Goal: Task Accomplishment & Management: Manage account settings

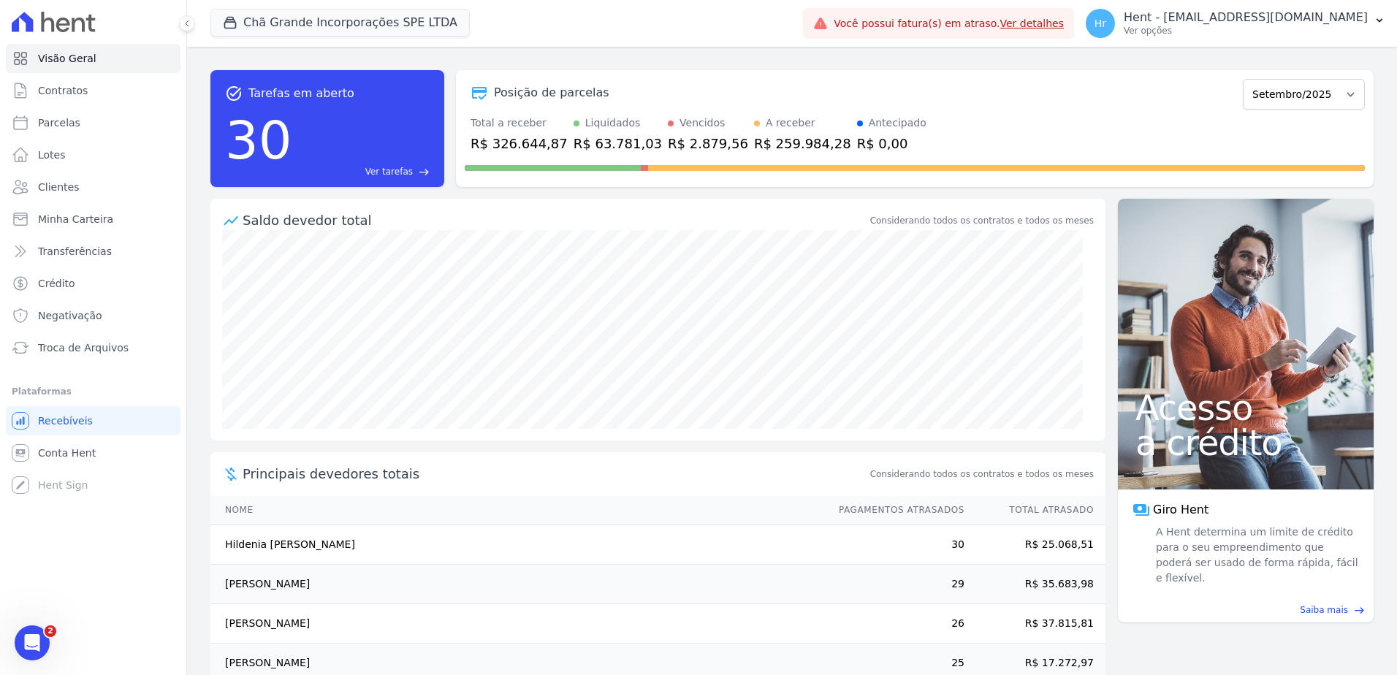
click at [1064, 19] on link "Ver detalhes" at bounding box center [1032, 24] width 64 height 12
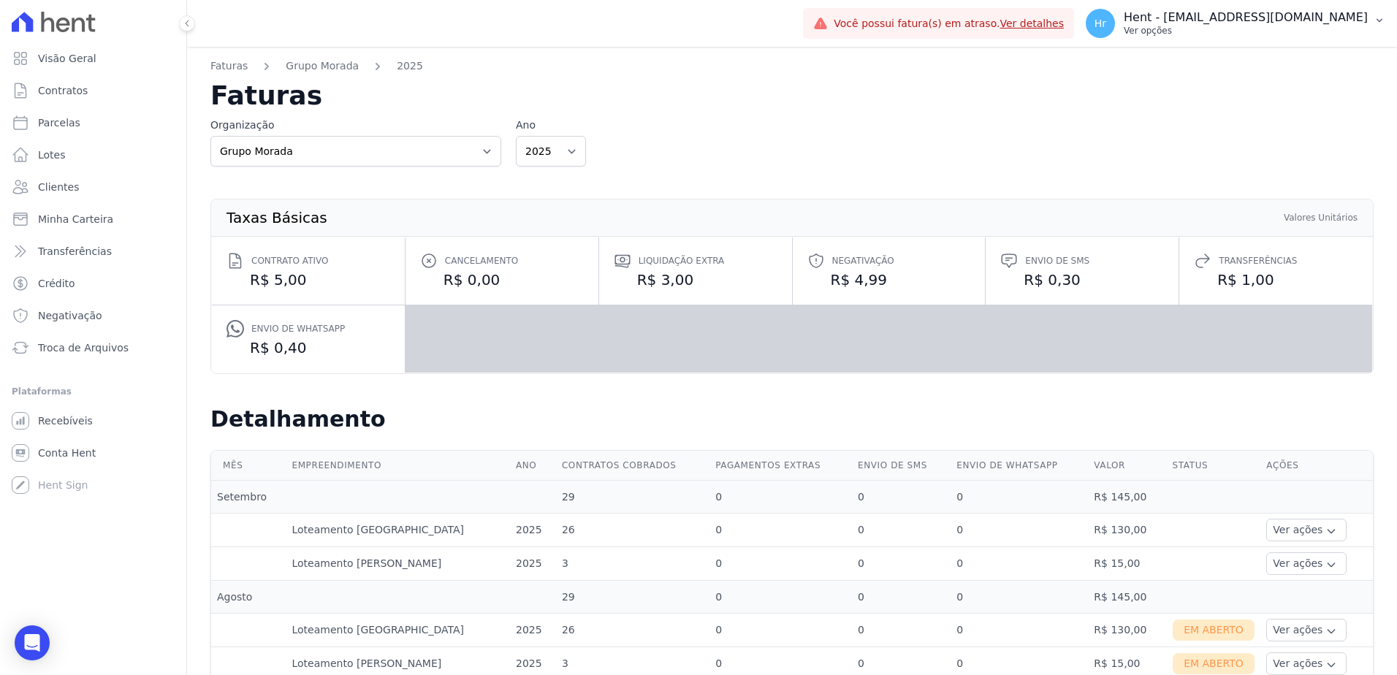
click at [1200, 23] on div "Hr Hent - ruan.sironi@e-arke.com Ver opções" at bounding box center [1227, 23] width 282 height 29
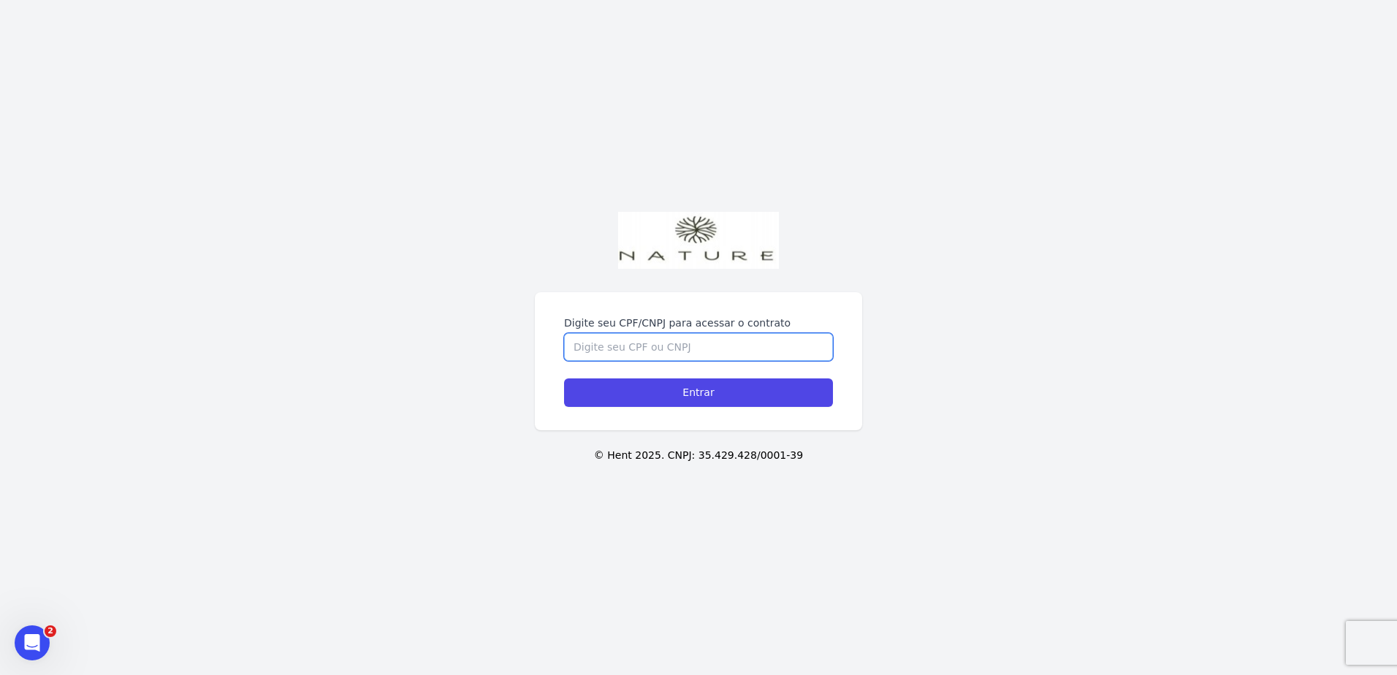
click at [718, 336] on input "Digite seu CPF/CNPJ para acessar o contrato" at bounding box center [698, 347] width 269 height 28
paste input "07797505780"
type input "07797505780"
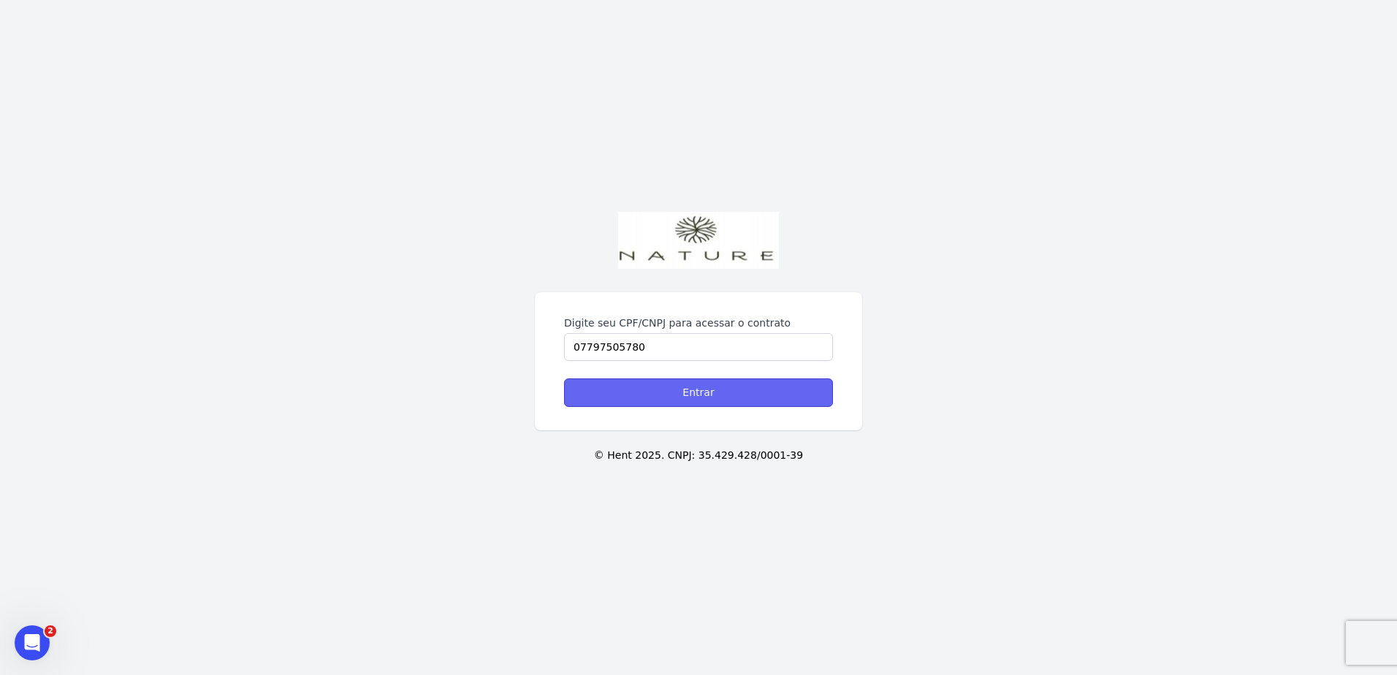
click at [709, 383] on input "Entrar" at bounding box center [698, 392] width 269 height 28
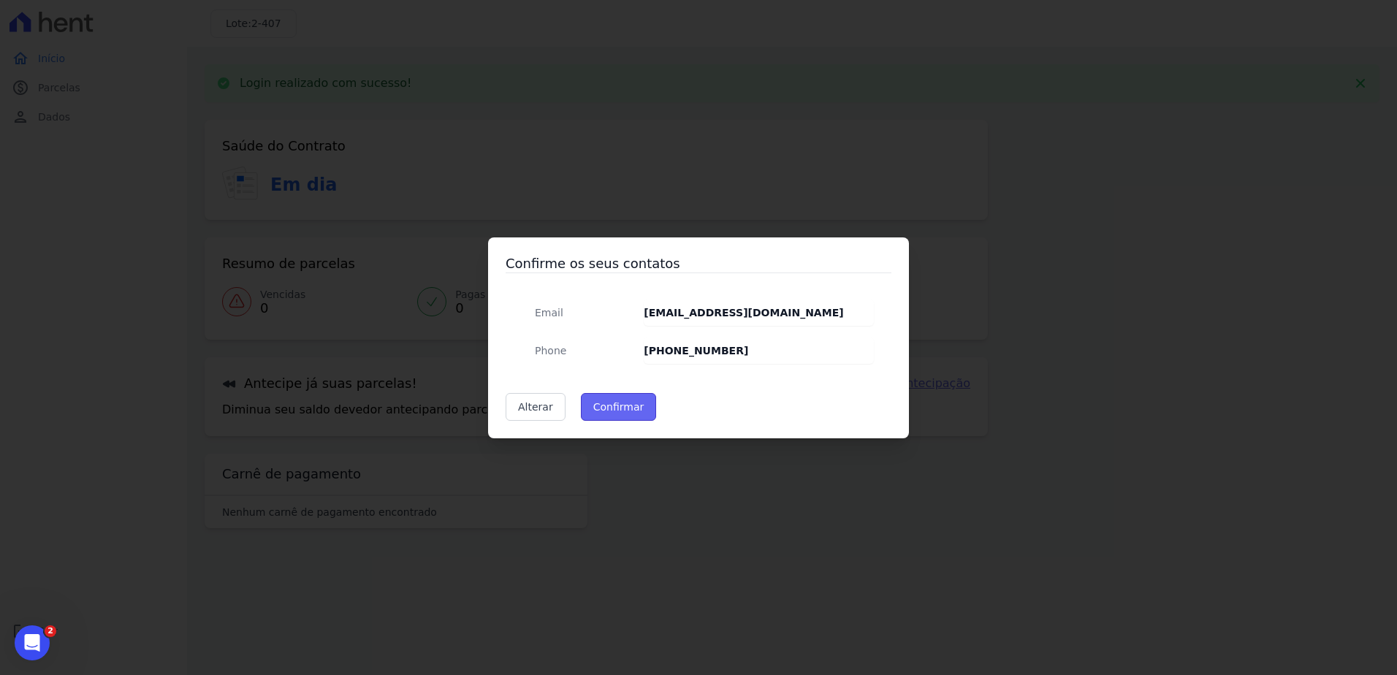
click at [592, 409] on button "Confirmar" at bounding box center [619, 407] width 76 height 28
type input "Contatos confirmados com sucesso."
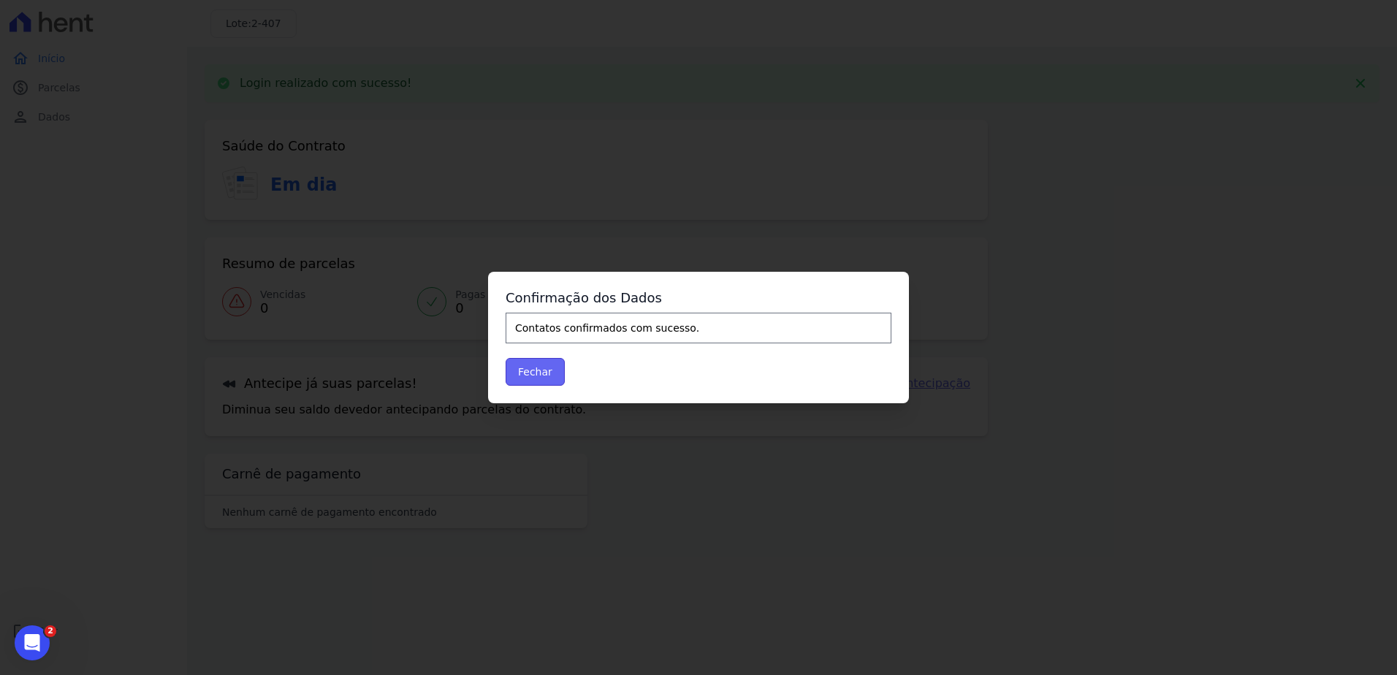
click at [538, 369] on button "Fechar" at bounding box center [535, 372] width 59 height 28
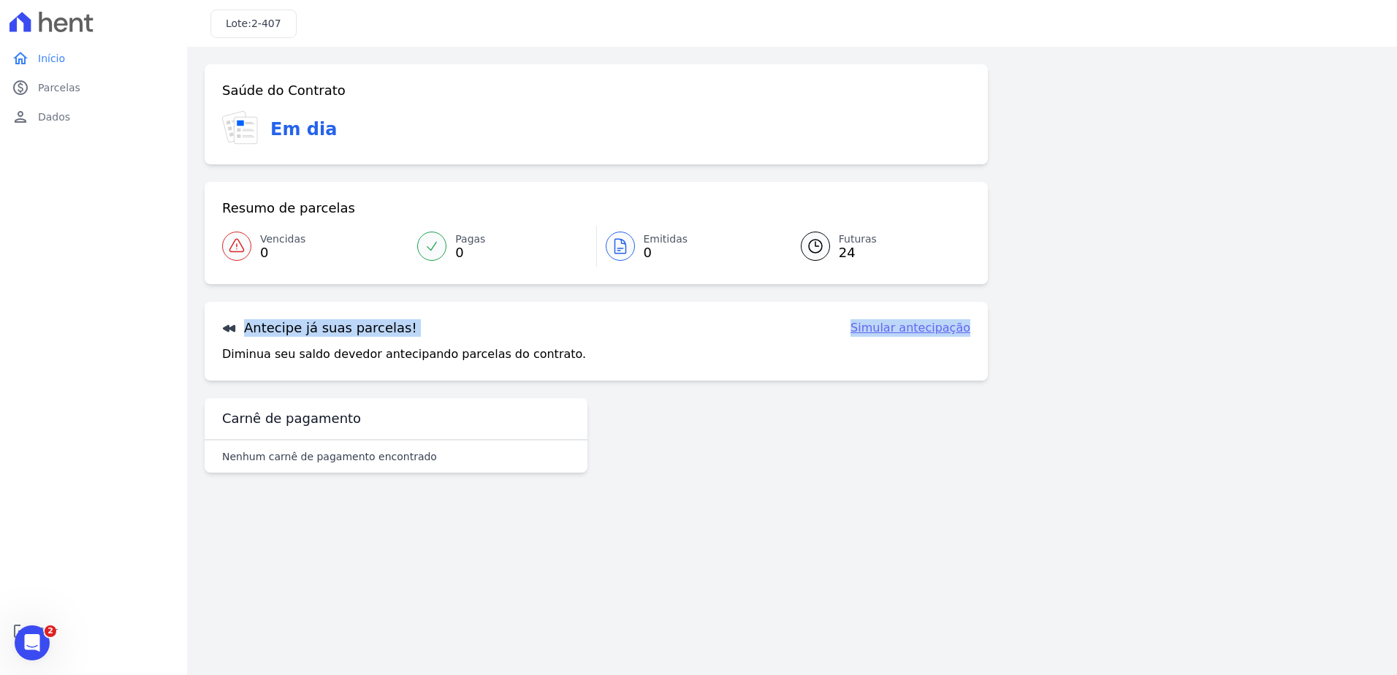
drag, startPoint x: 1027, startPoint y: 119, endPoint x: 957, endPoint y: 102, distance: 71.4
click at [957, 102] on div "Saúde do Contrato Em dia Resumo de parcelas Vencidas 0 Pagas 0 Emitidas 0 Futur…" at bounding box center [792, 274] width 1175 height 420
drag, startPoint x: 957, startPoint y: 102, endPoint x: 1043, endPoint y: 177, distance: 113.4
click at [1043, 177] on div "Saúde do Contrato Em dia Resumo de parcelas Vencidas 0 Pagas 0 Emitidas 0 Futur…" at bounding box center [792, 274] width 1175 height 420
click at [247, 25] on h3 "Lote: 2-407" at bounding box center [254, 23] width 56 height 15
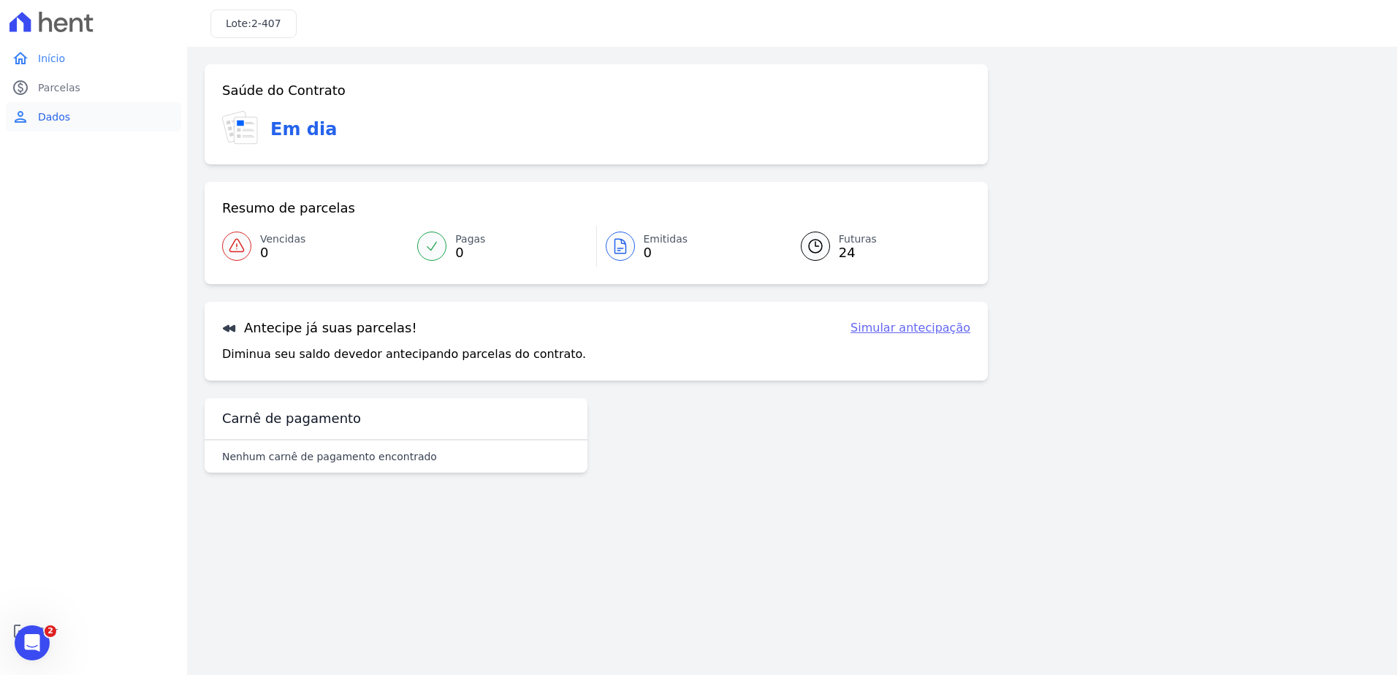
click at [81, 119] on link "person Dados" at bounding box center [93, 116] width 175 height 29
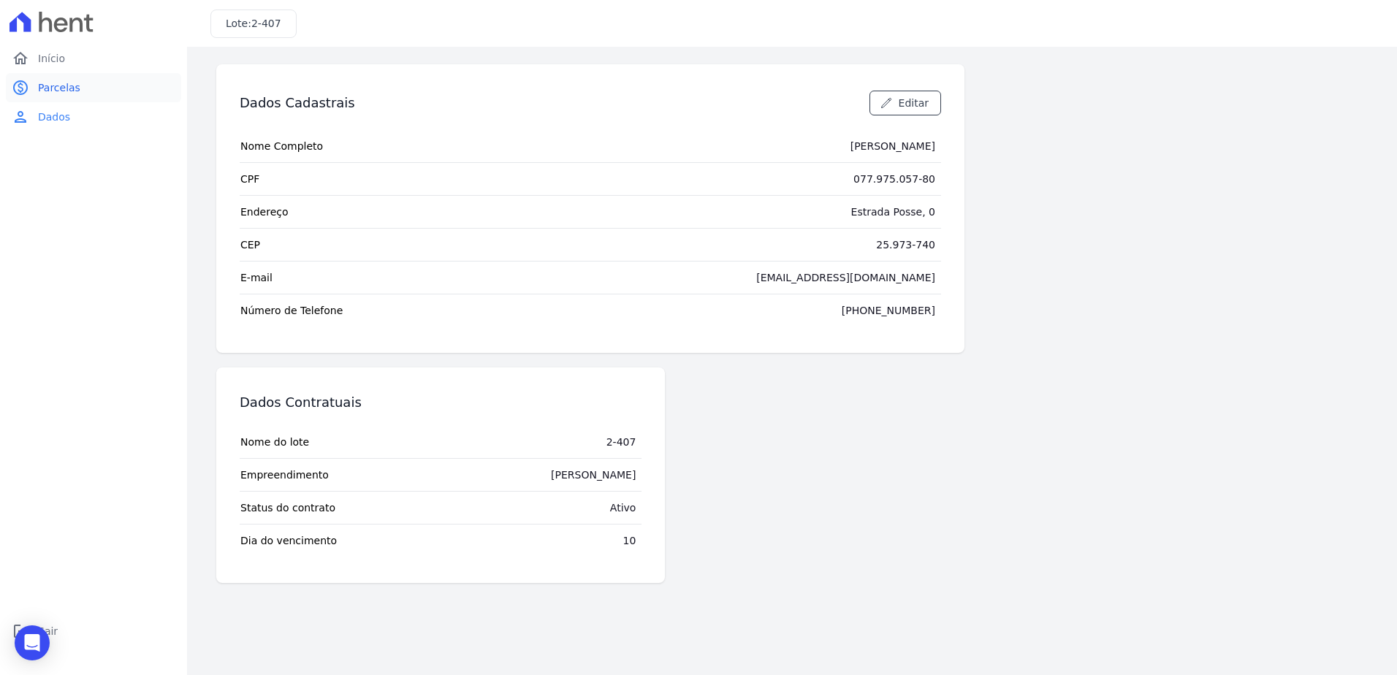
click at [80, 95] on link "paid Parcelas" at bounding box center [93, 87] width 175 height 29
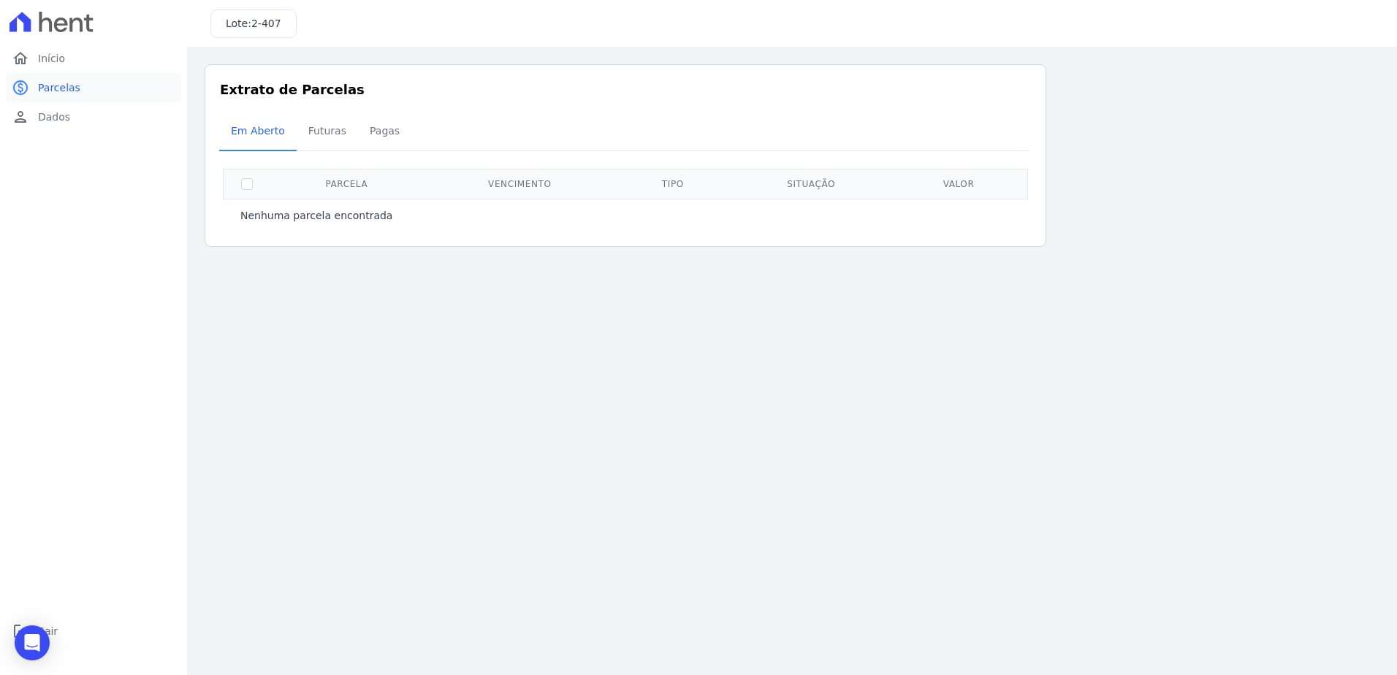
click at [69, 75] on link "paid Parcelas" at bounding box center [93, 87] width 175 height 29
click at [58, 46] on link "home Início" at bounding box center [93, 58] width 175 height 29
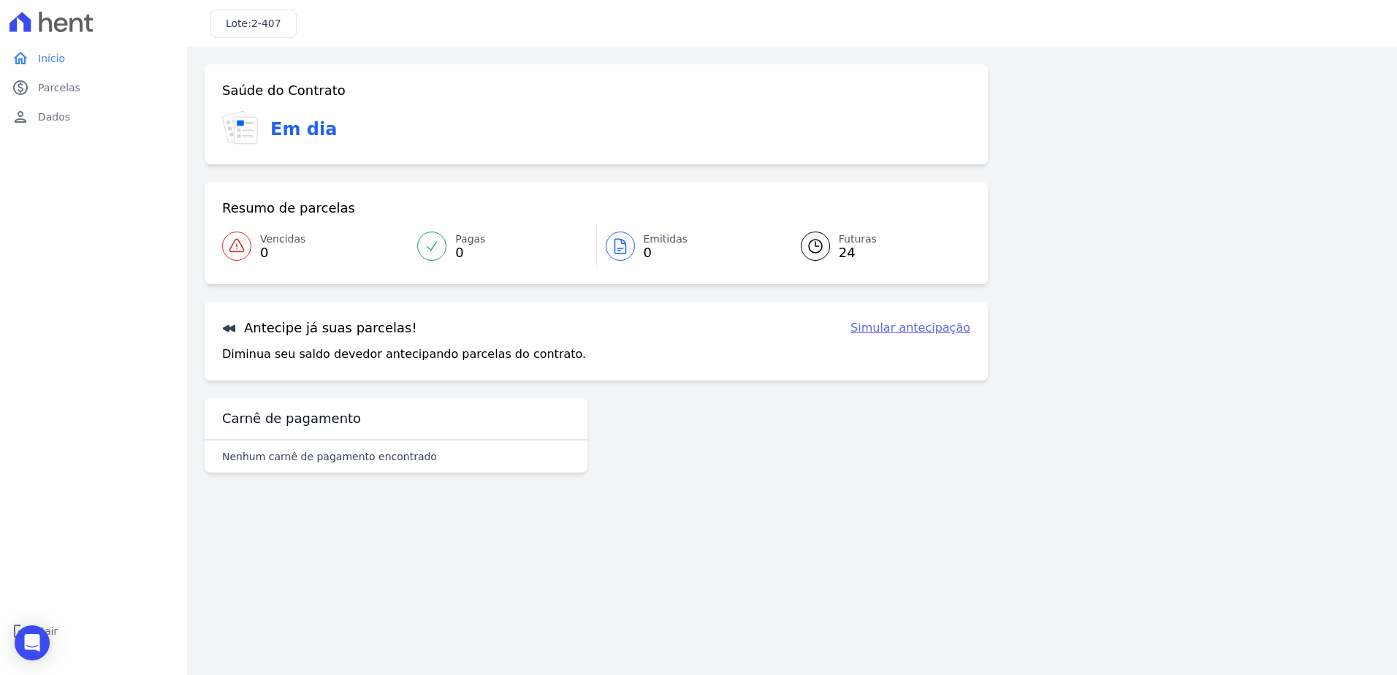
click at [249, 24] on h3 "Lote: 2-407" at bounding box center [254, 23] width 56 height 15
drag, startPoint x: 249, startPoint y: 24, endPoint x: 427, endPoint y: 15, distance: 177.8
click at [427, 15] on div "Lote: 2-407" at bounding box center [792, 23] width 1210 height 47
click at [71, 635] on link "logout Sair" at bounding box center [93, 631] width 175 height 29
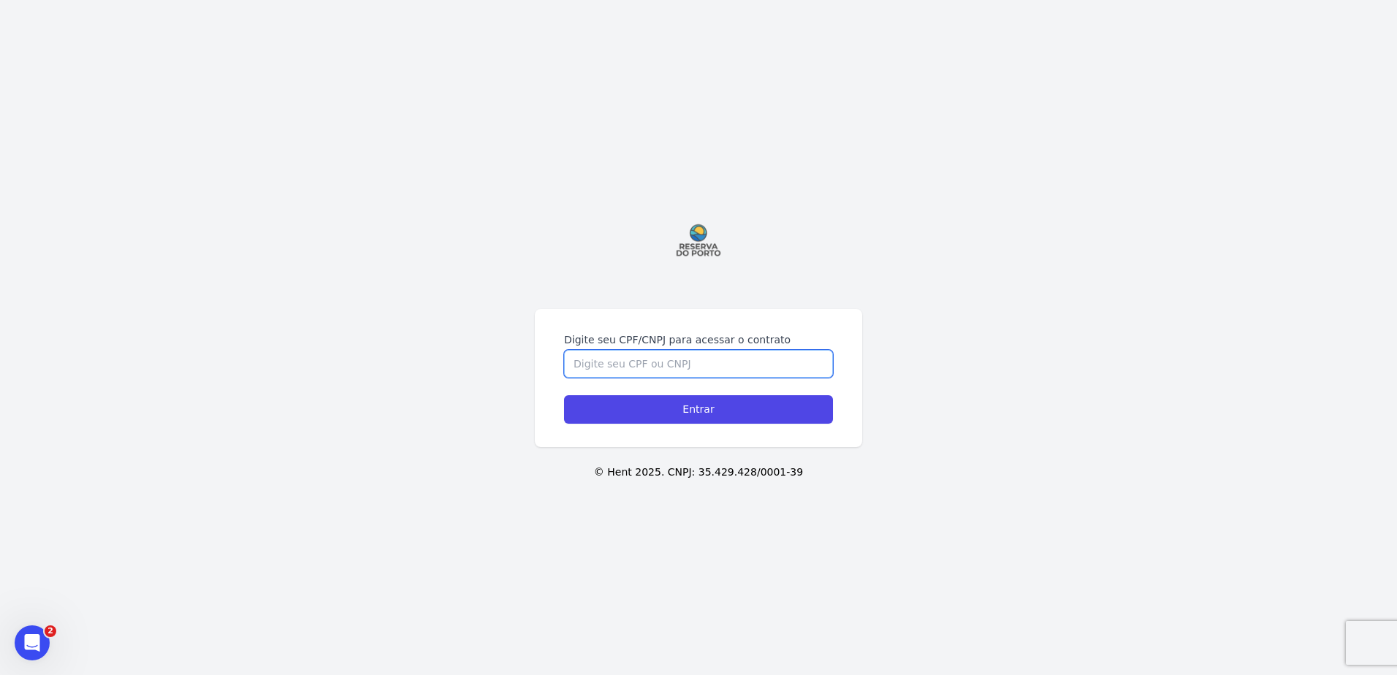
click at [777, 358] on input "Digite seu CPF/CNPJ para acessar o contrato" at bounding box center [698, 364] width 269 height 28
paste input "13511702950"
type input "13511702950"
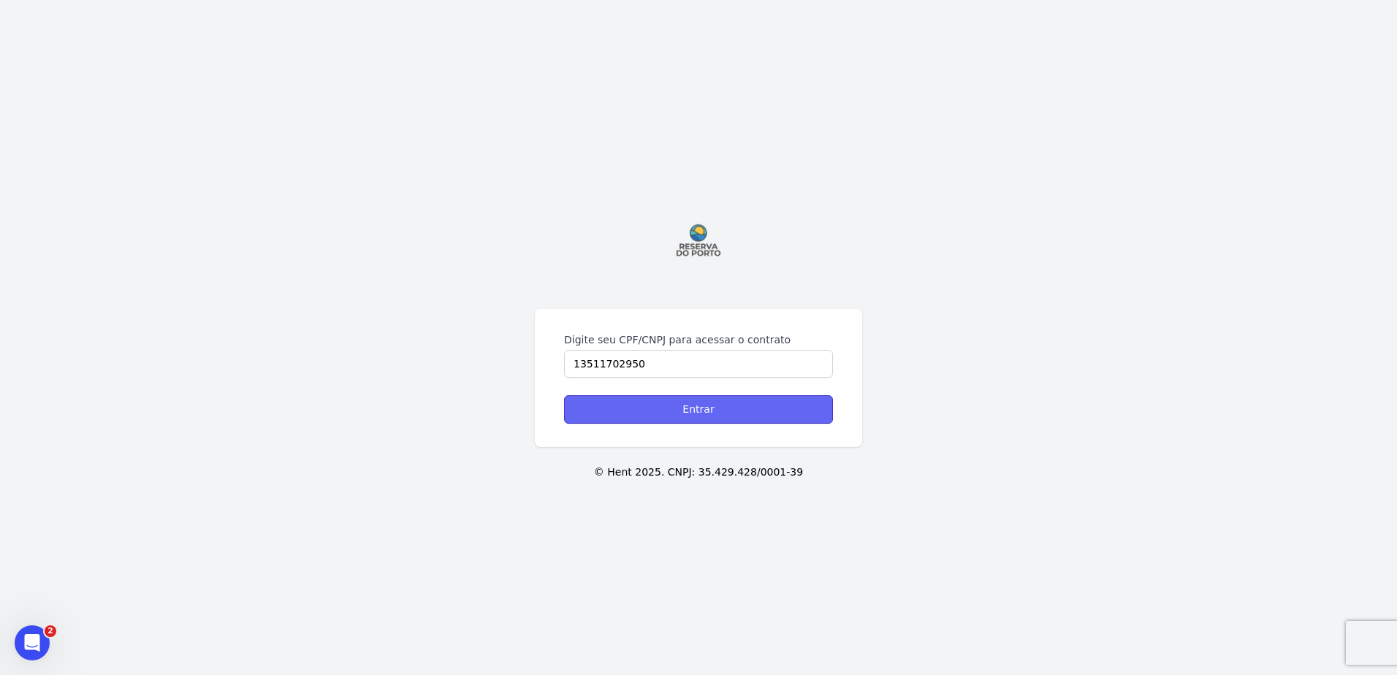
click at [754, 400] on input "Entrar" at bounding box center [698, 409] width 269 height 28
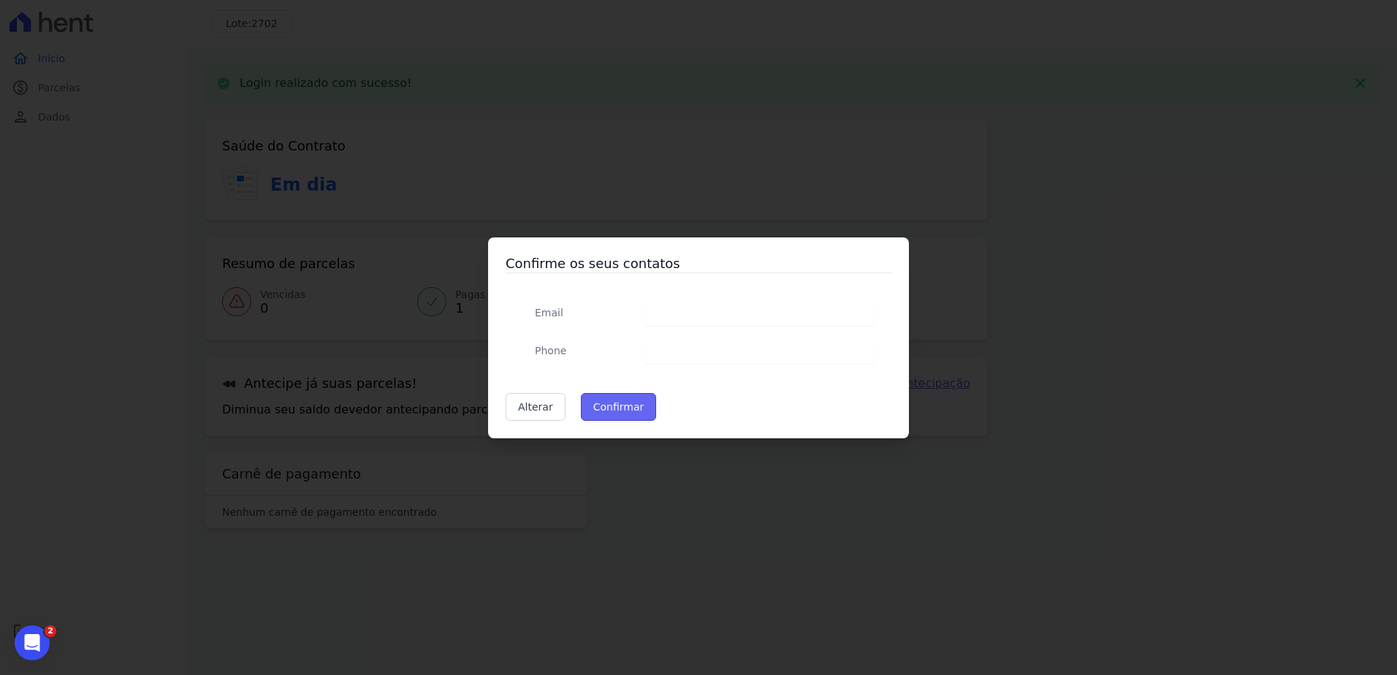
click at [617, 411] on button "Confirmar" at bounding box center [619, 407] width 76 height 28
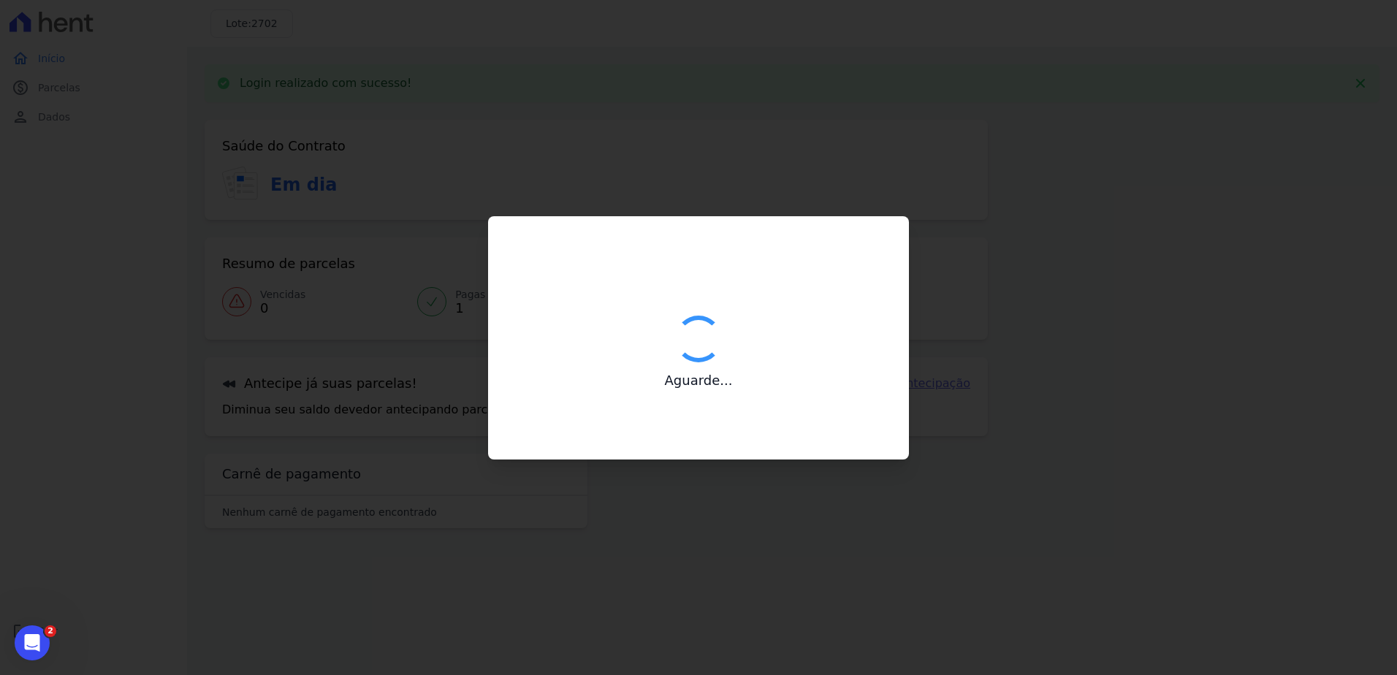
type input "Contatos confirmados com sucesso."
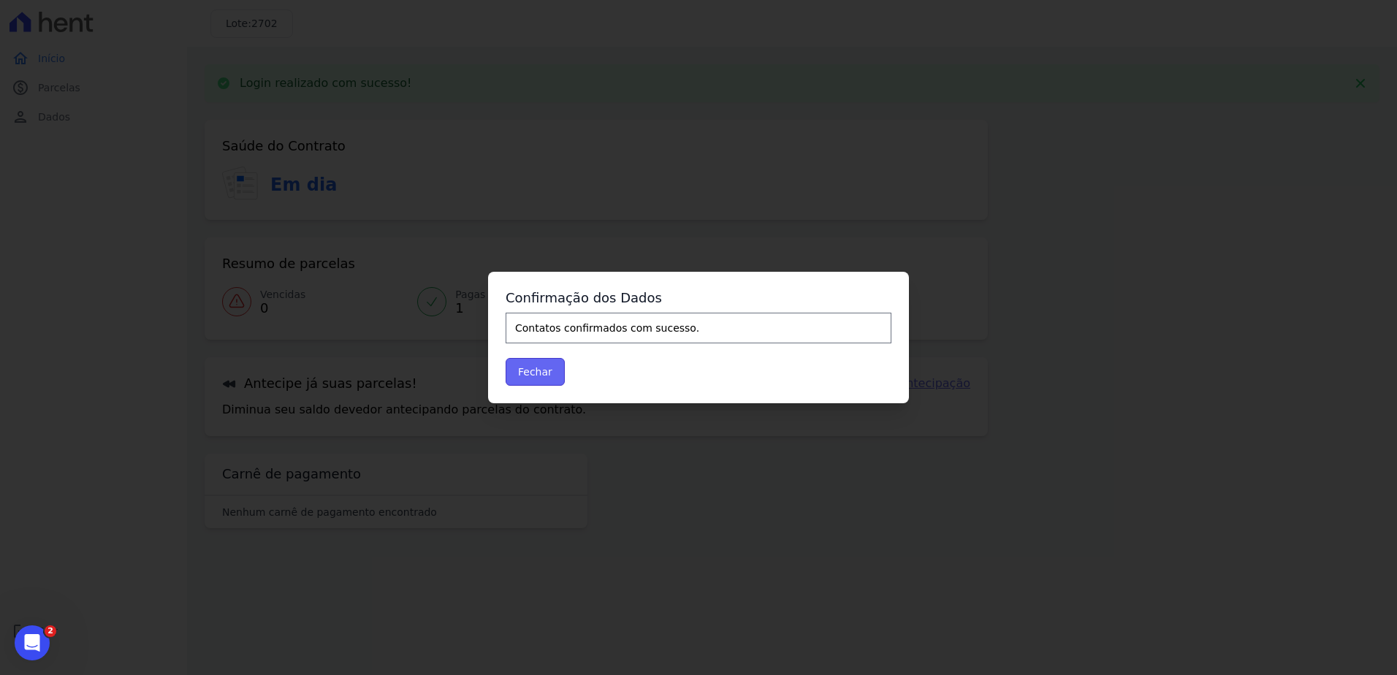
click at [557, 378] on button "Fechar" at bounding box center [535, 372] width 59 height 28
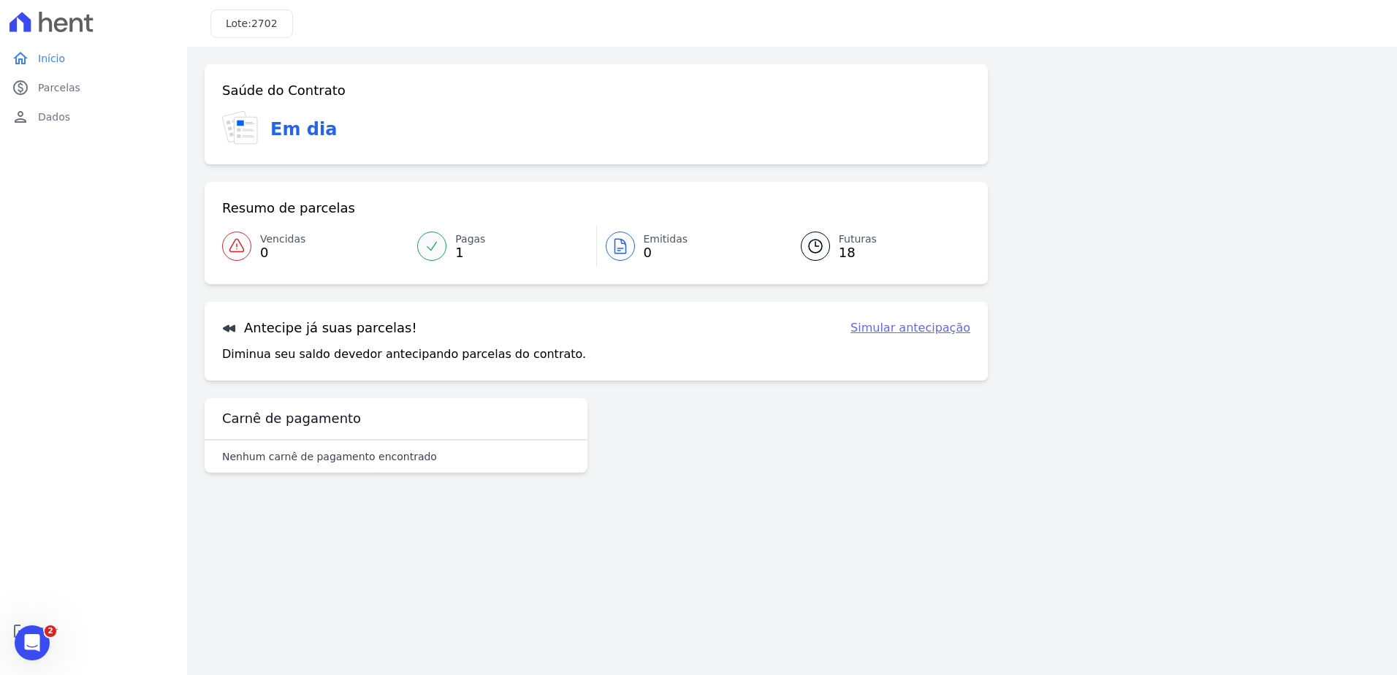
click at [1108, 270] on div "Saúde do Contrato Em dia Resumo de parcelas Vencidas 0 Pagas 1 Emitidas 0 Futur…" at bounding box center [792, 274] width 1175 height 420
drag, startPoint x: 1107, startPoint y: 272, endPoint x: 1053, endPoint y: 276, distance: 54.2
click at [1053, 282] on div "Saúde do Contrato Em dia Resumo de parcelas Vencidas 0 Pagas 1 Emitidas 0 Futur…" at bounding box center [792, 274] width 1175 height 420
click at [1053, 276] on div "Saúde do Contrato Em dia Resumo de parcelas Vencidas 0 Pagas 1 Emitidas 0 Futur…" at bounding box center [792, 274] width 1175 height 420
click at [256, 23] on span "2702" at bounding box center [264, 24] width 26 height 12
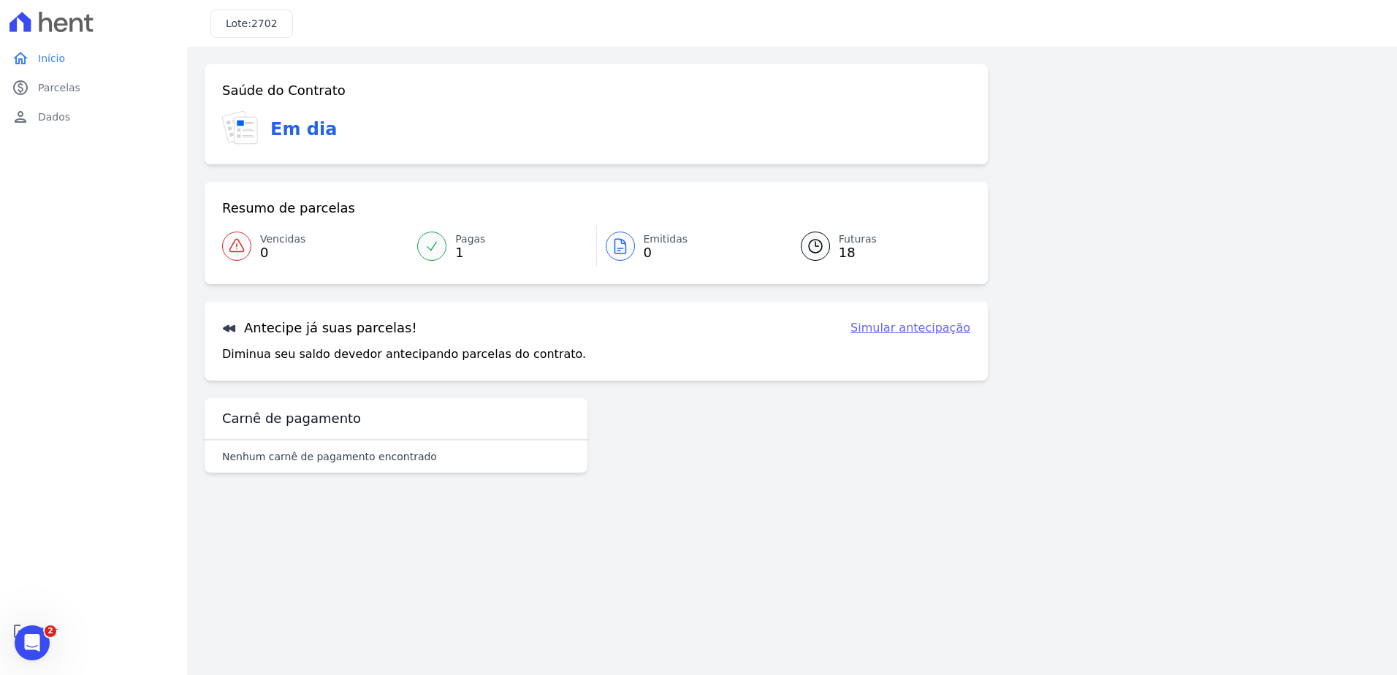
click at [216, 28] on div "Lote: 2702" at bounding box center [251, 23] width 83 height 28
click at [66, 97] on link "paid Parcelas" at bounding box center [93, 87] width 175 height 29
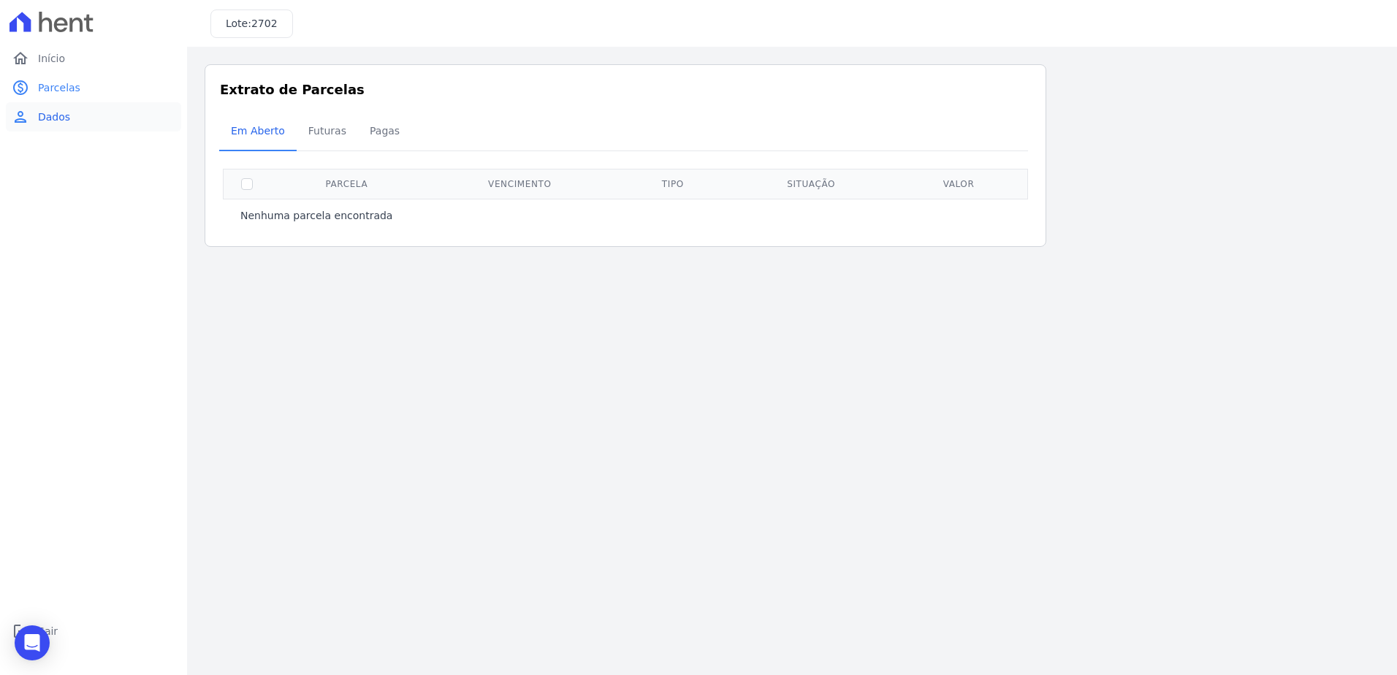
click at [72, 118] on link "person Dados" at bounding box center [93, 116] width 175 height 29
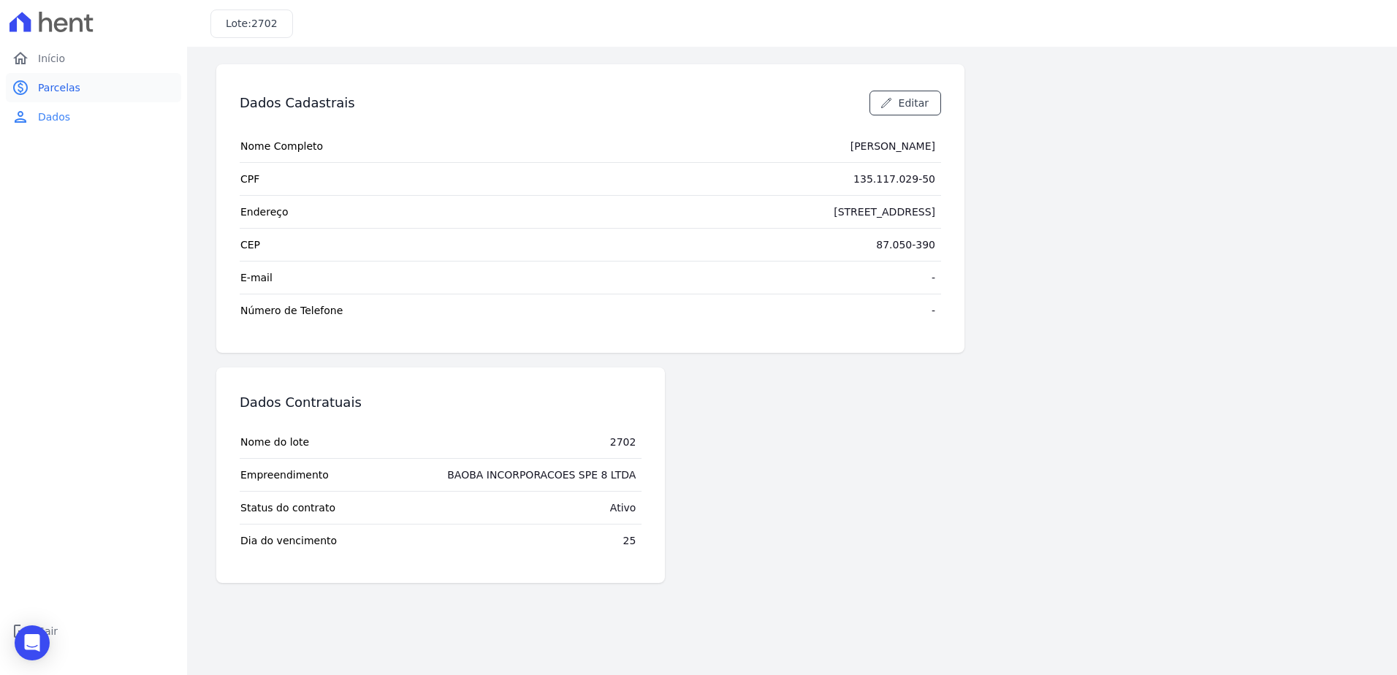
click at [71, 94] on span "Parcelas" at bounding box center [59, 87] width 42 height 15
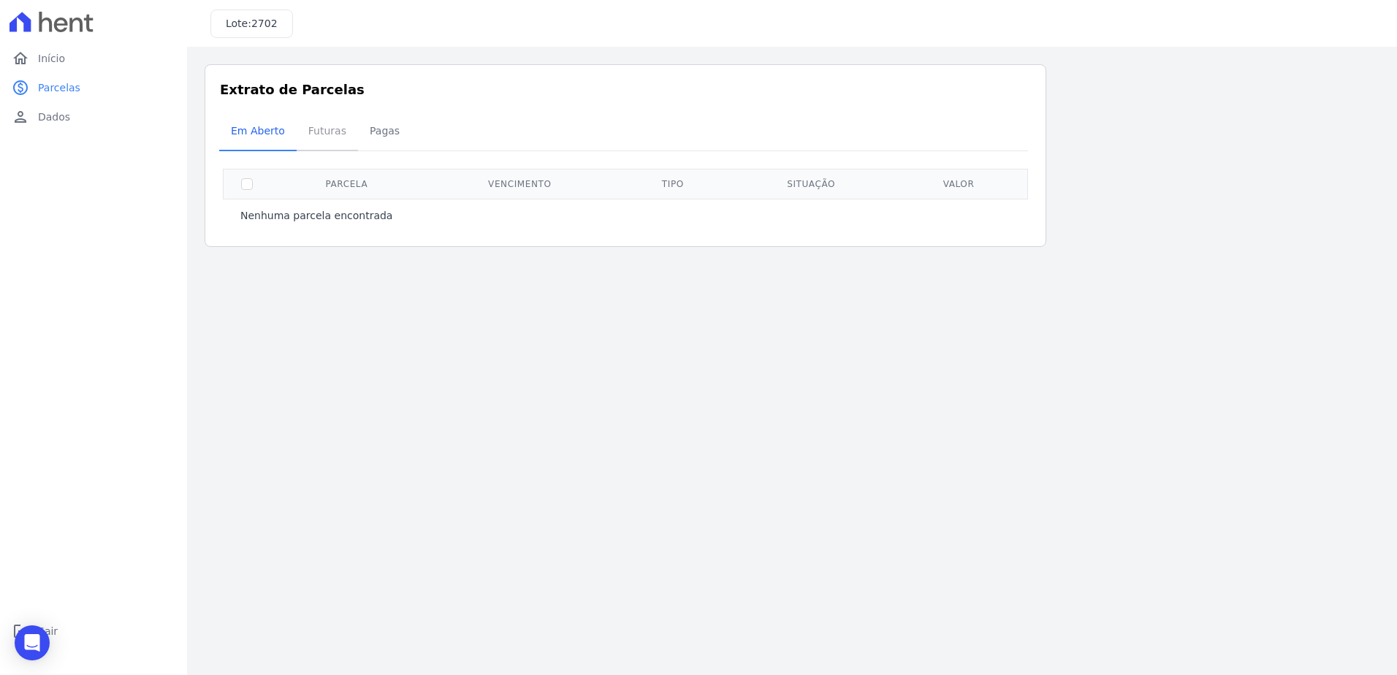
click at [320, 135] on span "Futuras" at bounding box center [328, 130] width 56 height 29
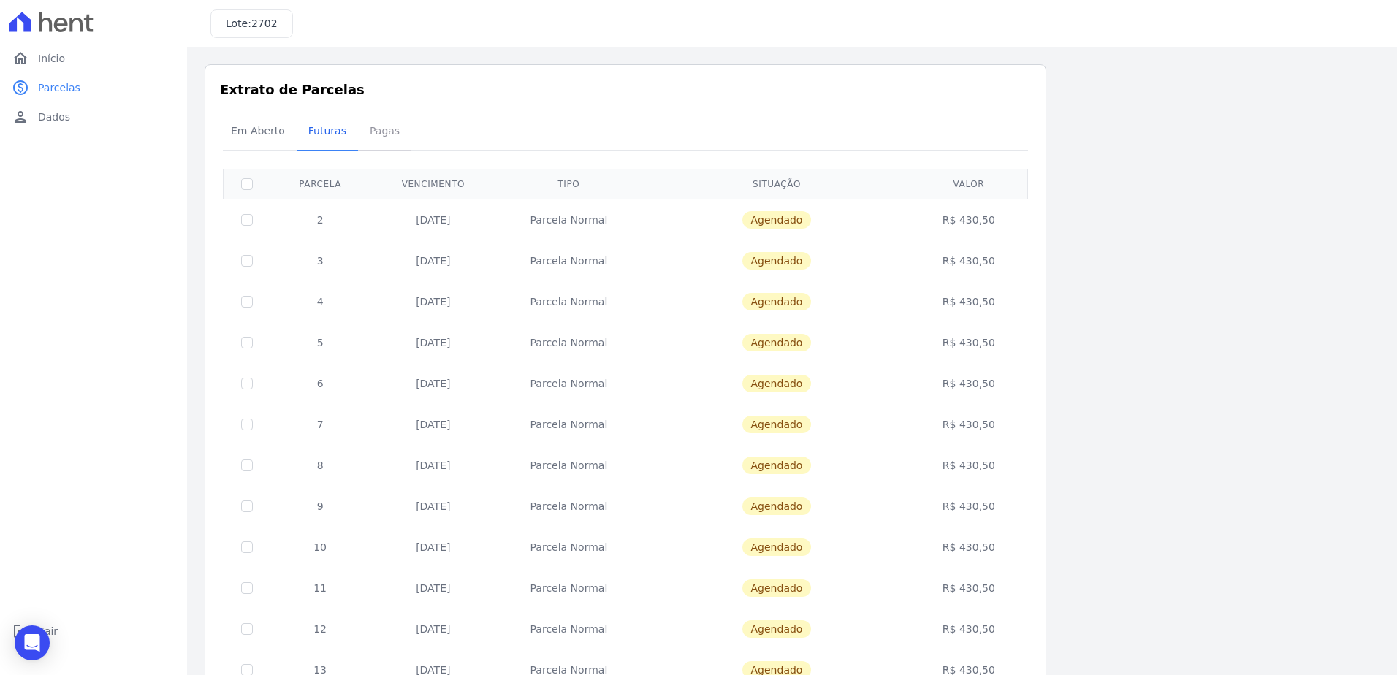
click at [373, 137] on span "Pagas" at bounding box center [384, 130] width 47 height 29
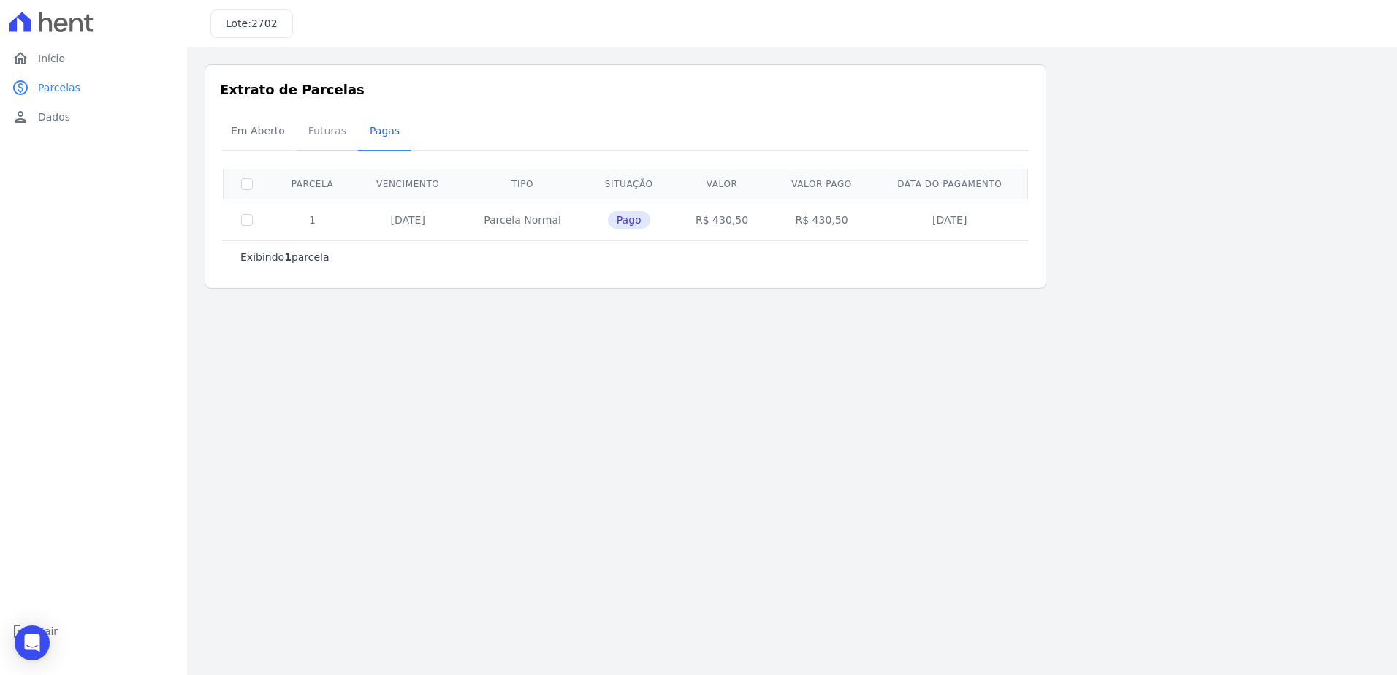
click at [297, 129] on link "Futuras" at bounding box center [327, 132] width 61 height 38
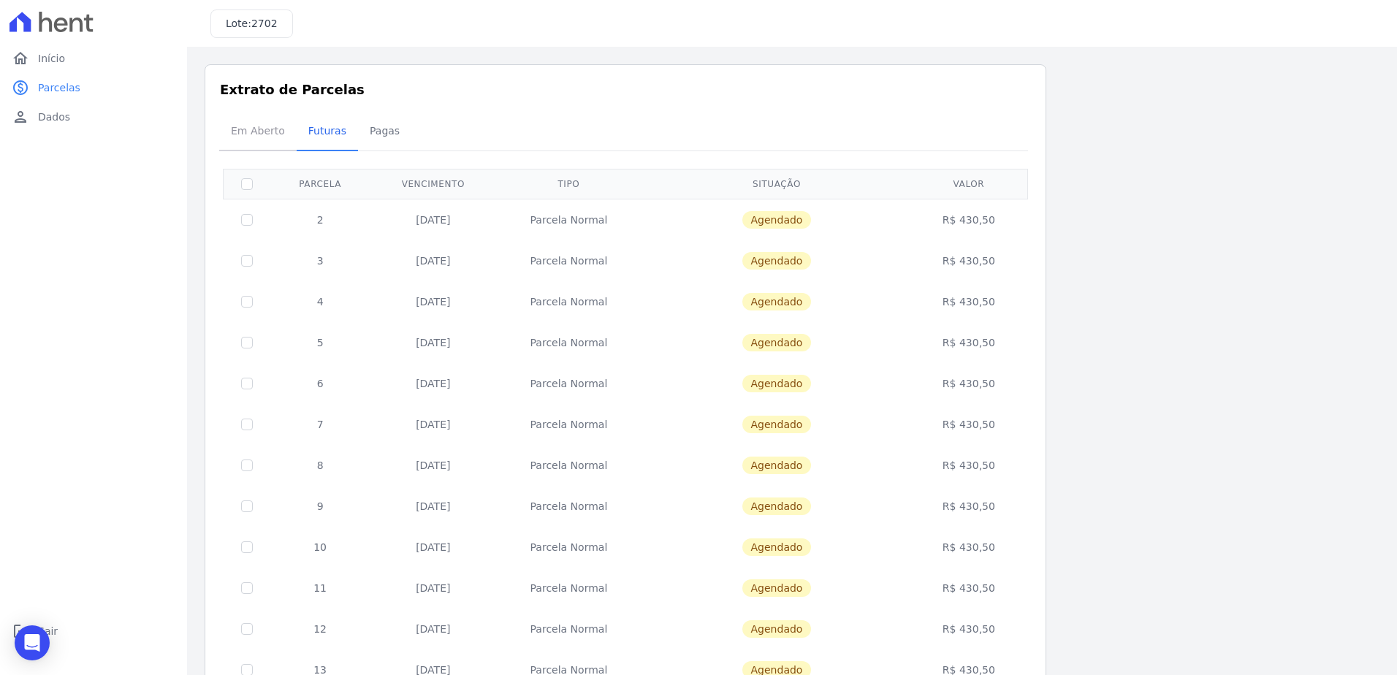
click at [265, 137] on span "Em Aberto" at bounding box center [258, 130] width 72 height 29
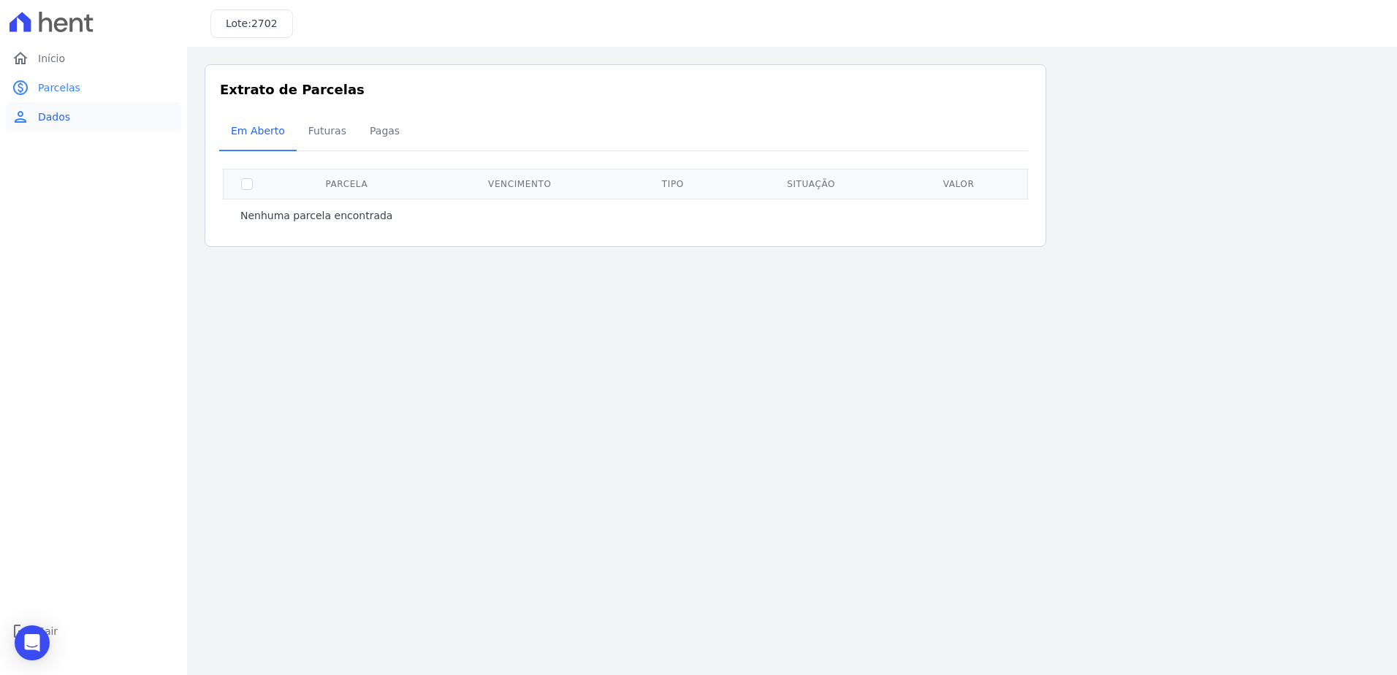
click at [67, 122] on span "Dados" at bounding box center [54, 117] width 32 height 15
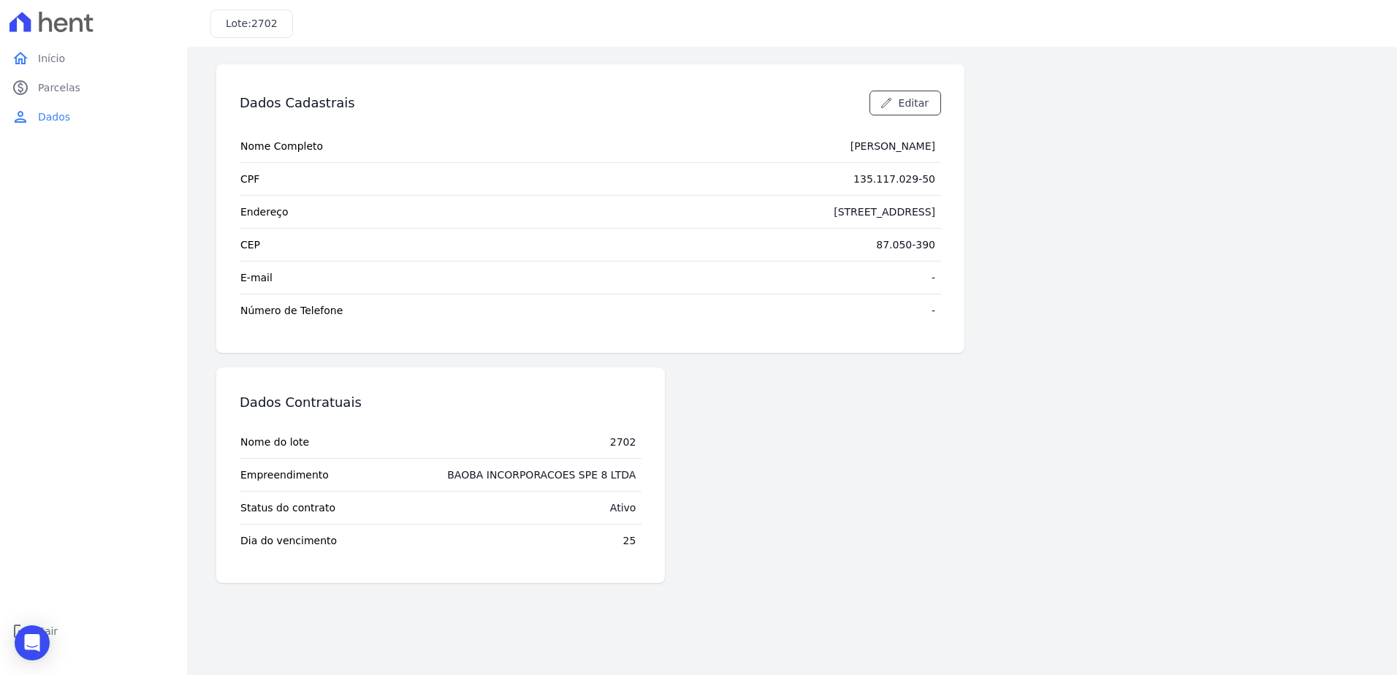
click at [85, 61] on link "home Início" at bounding box center [93, 58] width 175 height 29
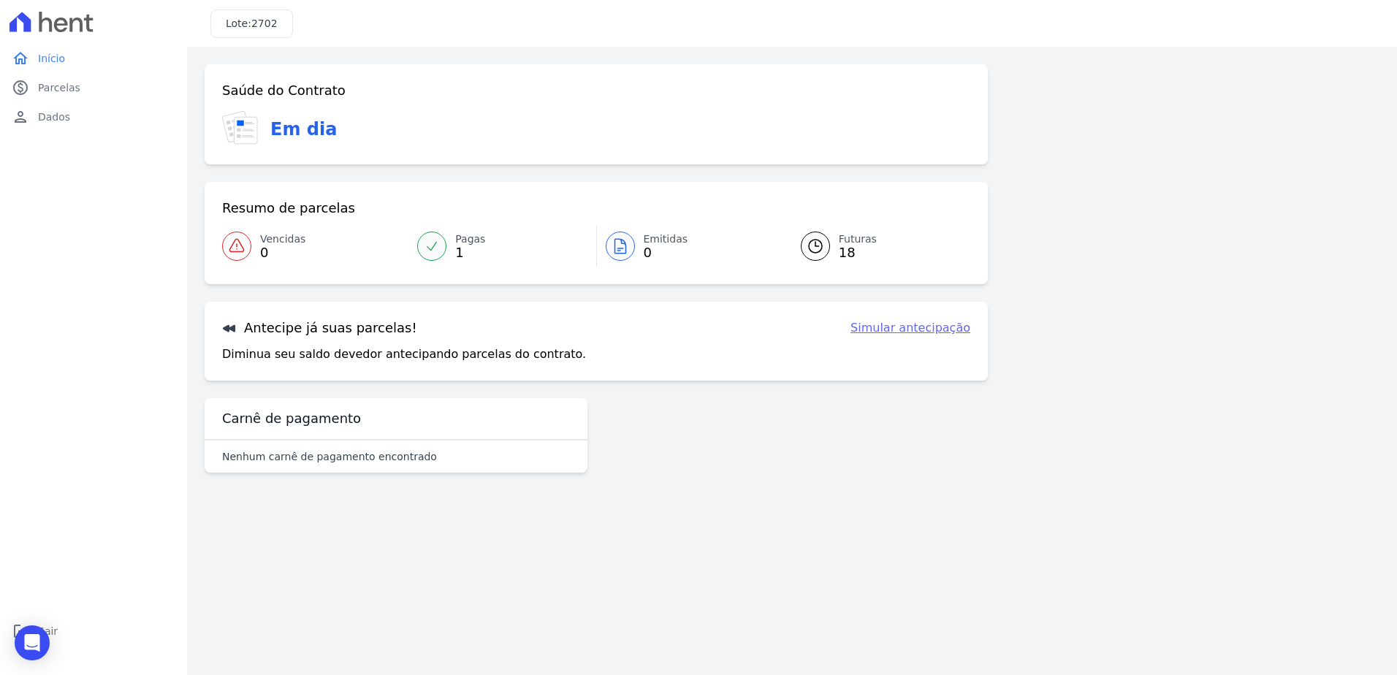
click at [267, 26] on span "2702" at bounding box center [264, 24] width 26 height 12
click at [75, 635] on link "logout Sair" at bounding box center [93, 631] width 175 height 29
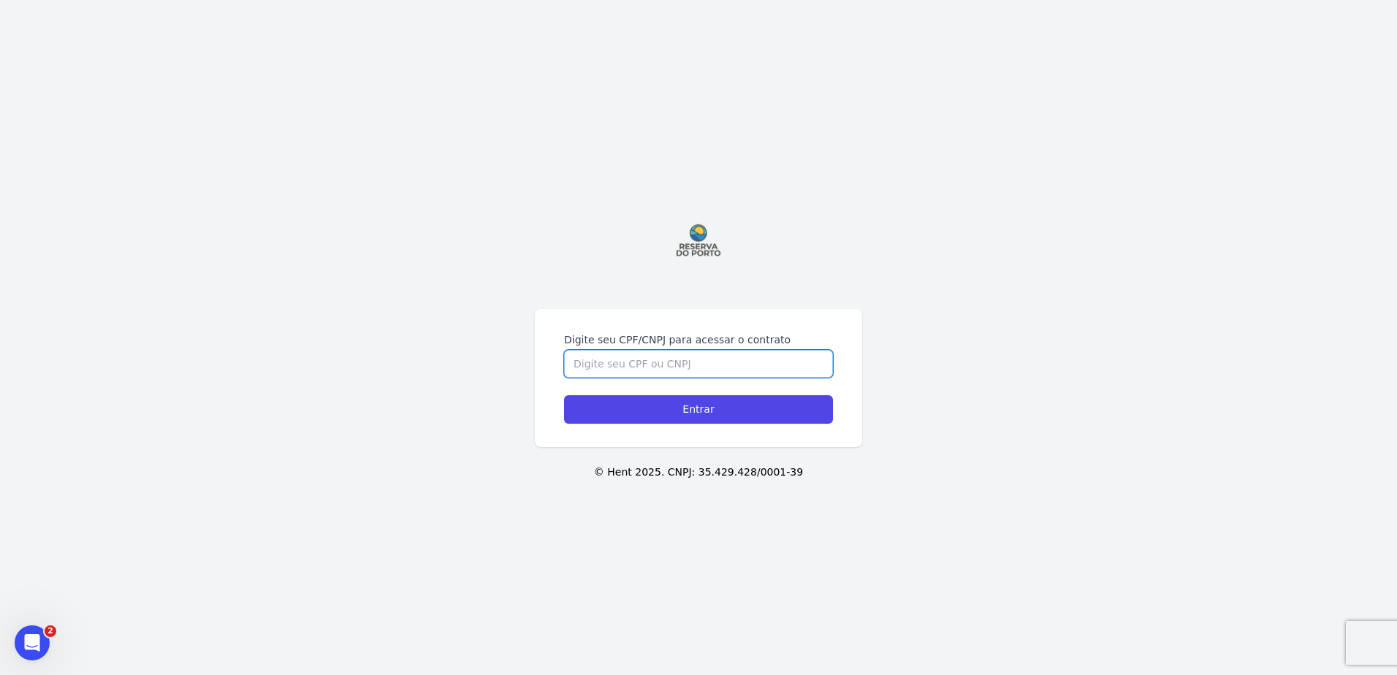
click at [723, 371] on input "Digite seu CPF/CNPJ para acessar o contrato" at bounding box center [698, 364] width 269 height 28
paste input "04779988950"
type input "04779988950"
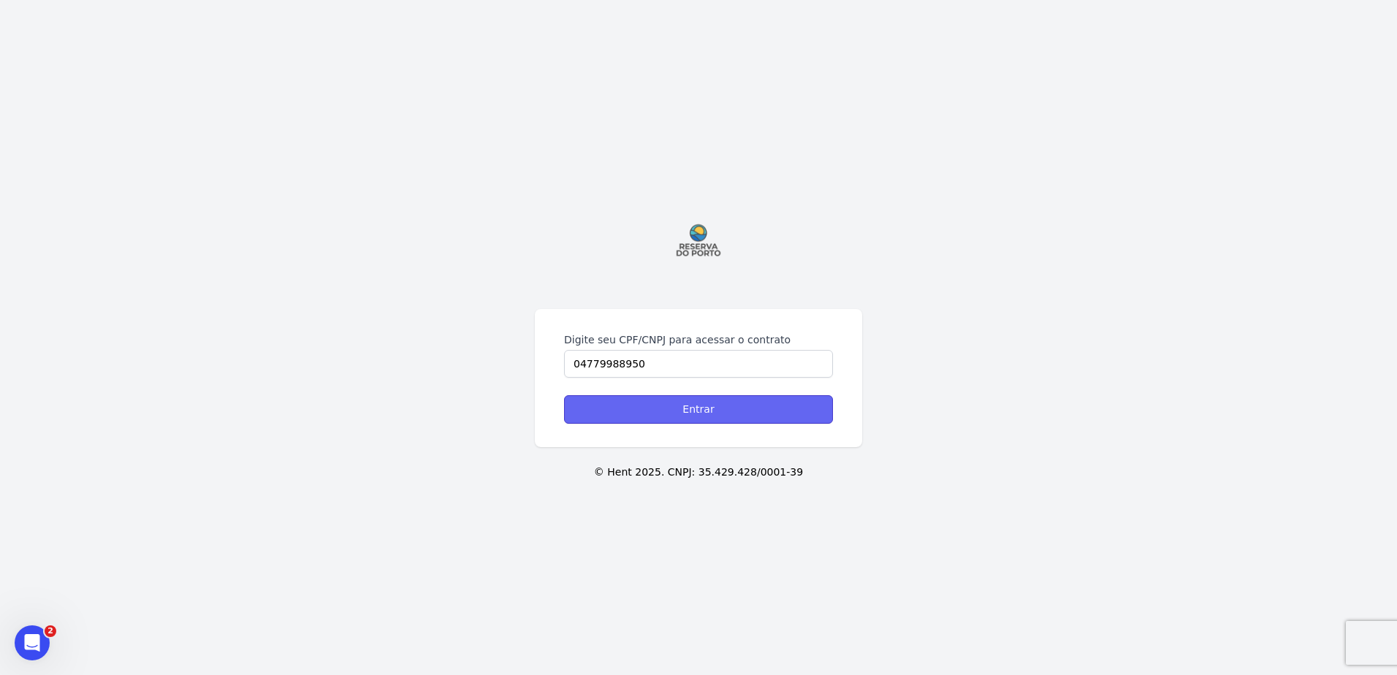
click at [716, 412] on input "Entrar" at bounding box center [698, 409] width 269 height 28
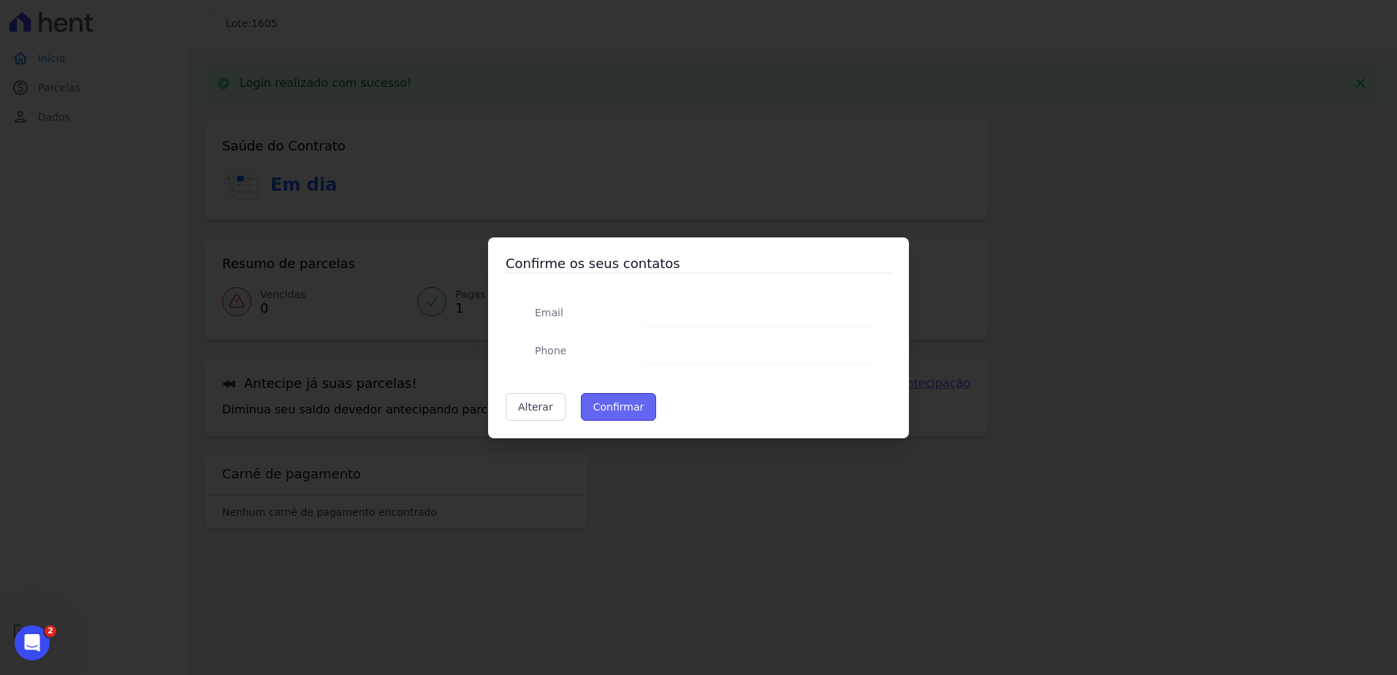
click at [612, 406] on button "Confirmar" at bounding box center [619, 407] width 76 height 28
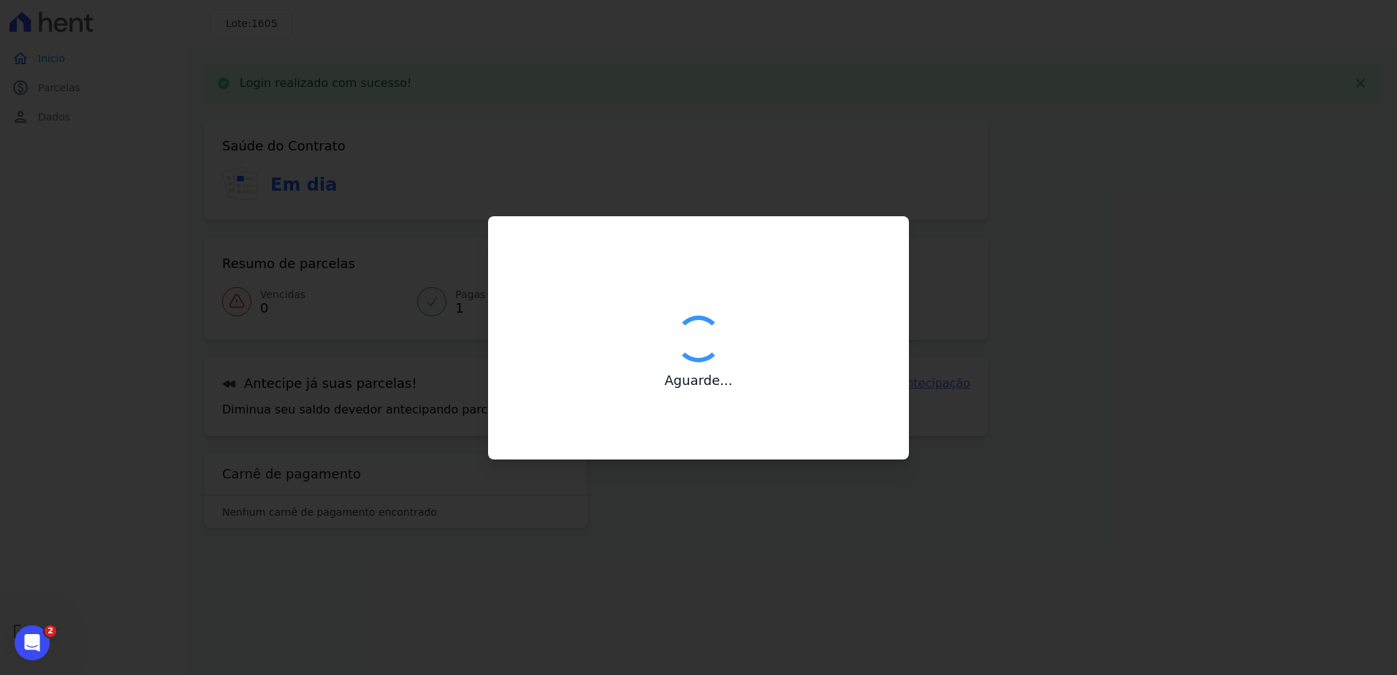
type input "Contatos confirmados com sucesso."
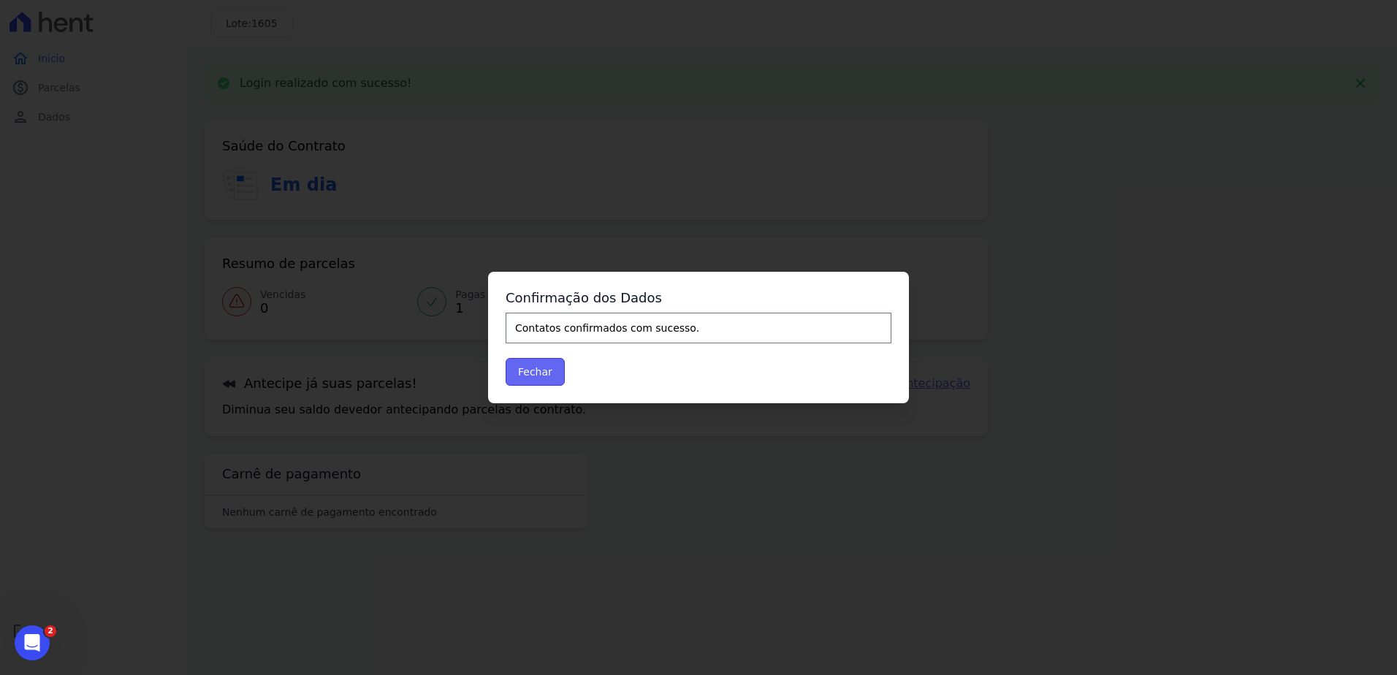
click at [545, 375] on button "Fechar" at bounding box center [535, 372] width 59 height 28
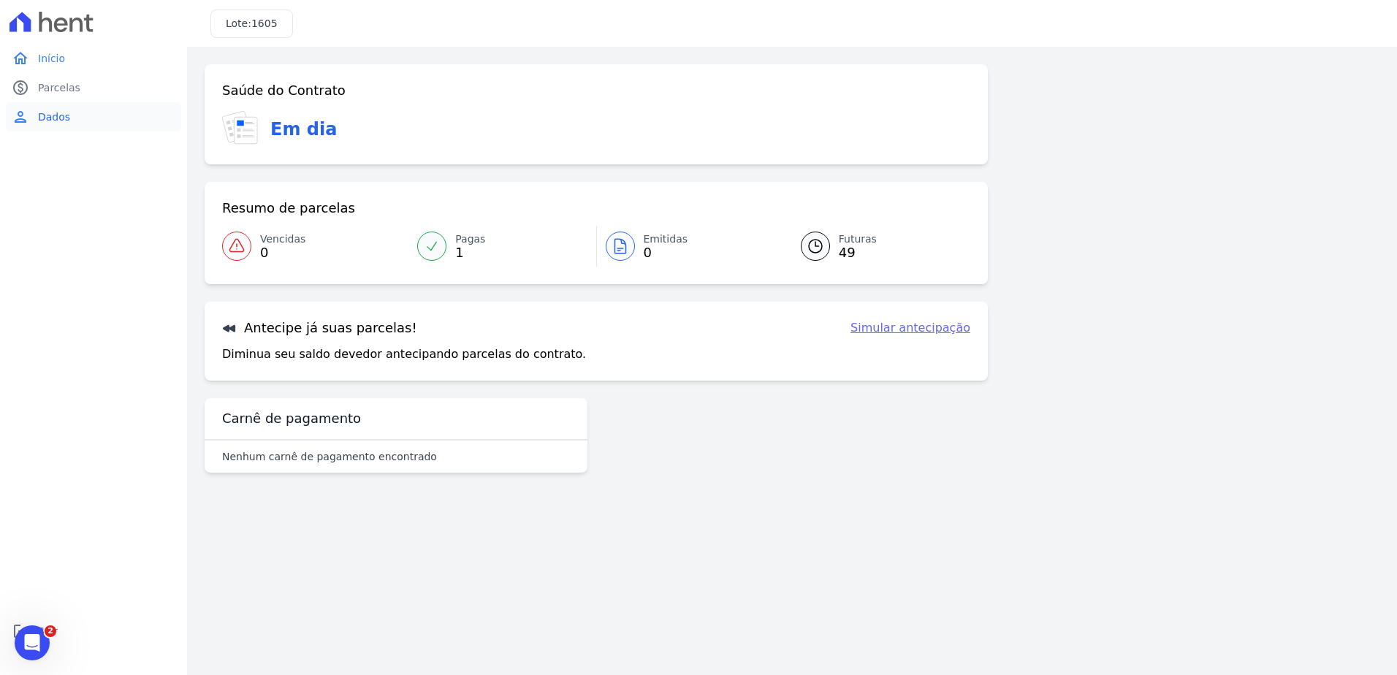
click at [66, 104] on link "person Dados" at bounding box center [93, 116] width 175 height 29
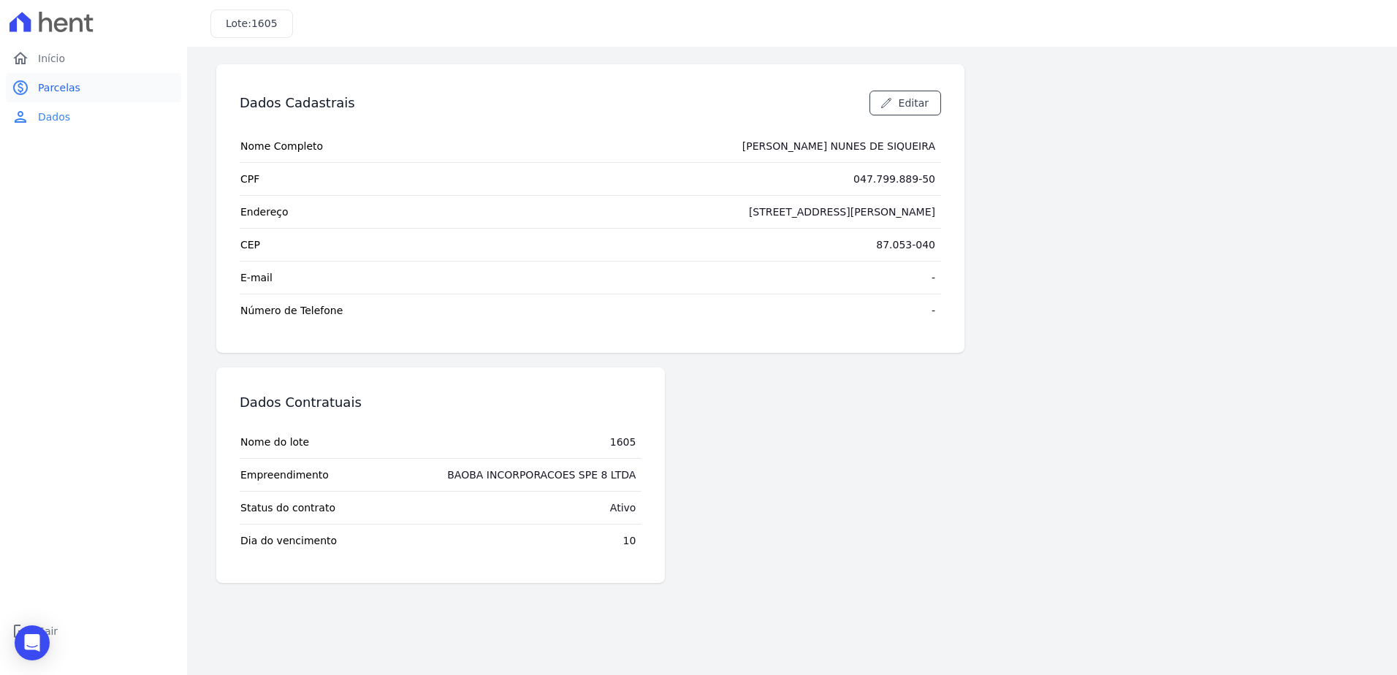
click at [72, 91] on span "Parcelas" at bounding box center [59, 87] width 42 height 15
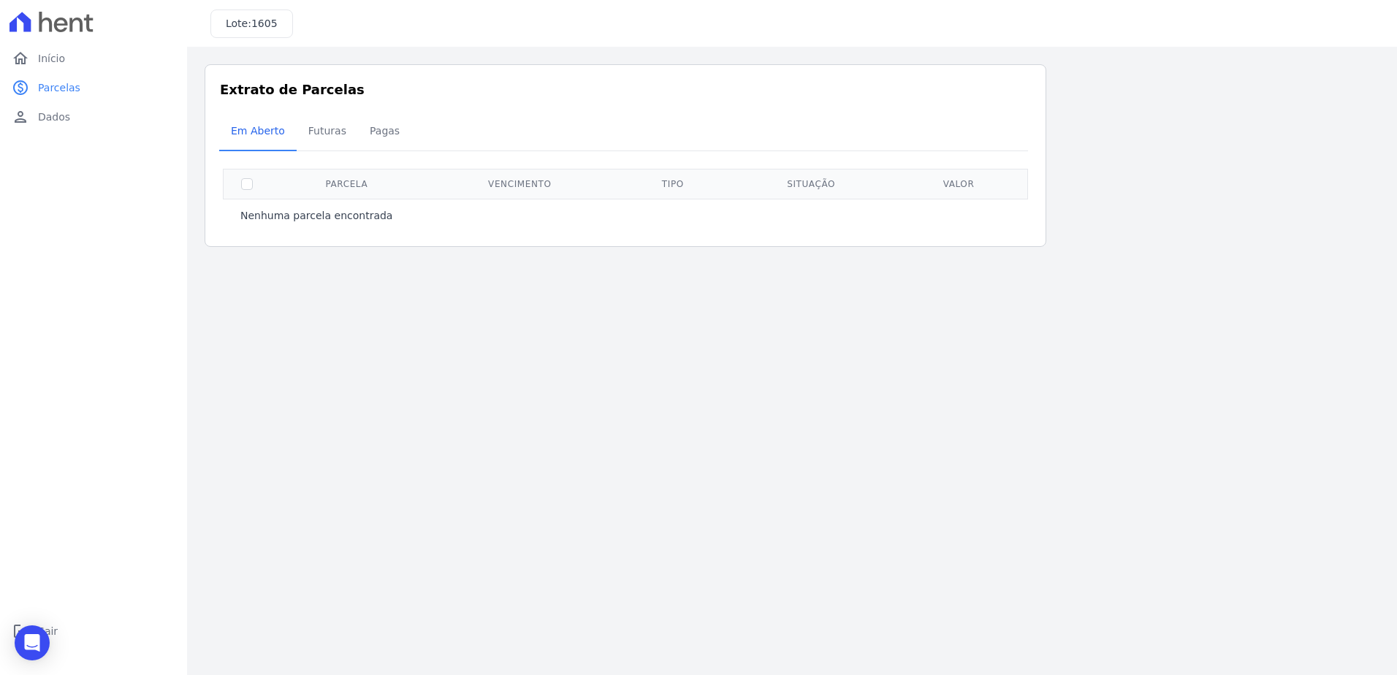
click at [426, 104] on div "Extrato de Parcelas Em [GEOGRAPHIC_DATA] Futuras [GEOGRAPHIC_DATA] 0 selecionad…" at bounding box center [626, 155] width 842 height 183
click at [370, 138] on span "Pagas" at bounding box center [384, 130] width 47 height 29
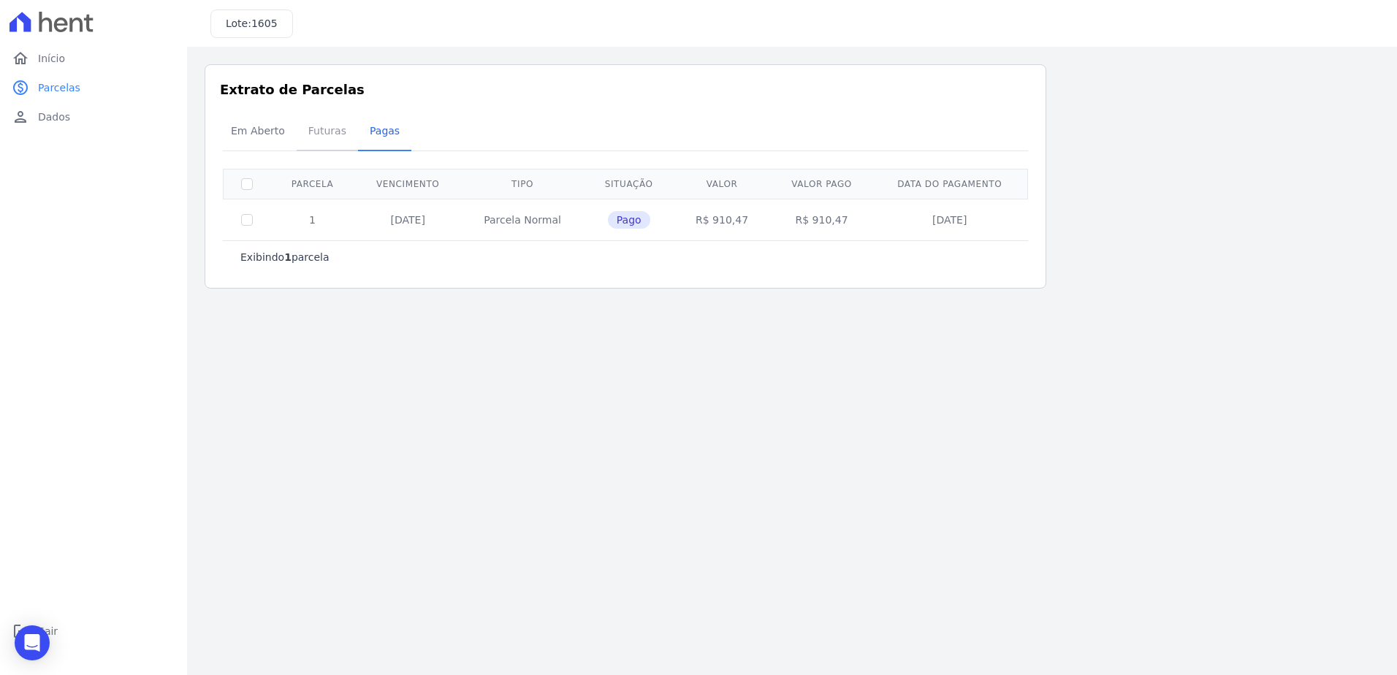
click at [332, 138] on span "Futuras" at bounding box center [328, 130] width 56 height 29
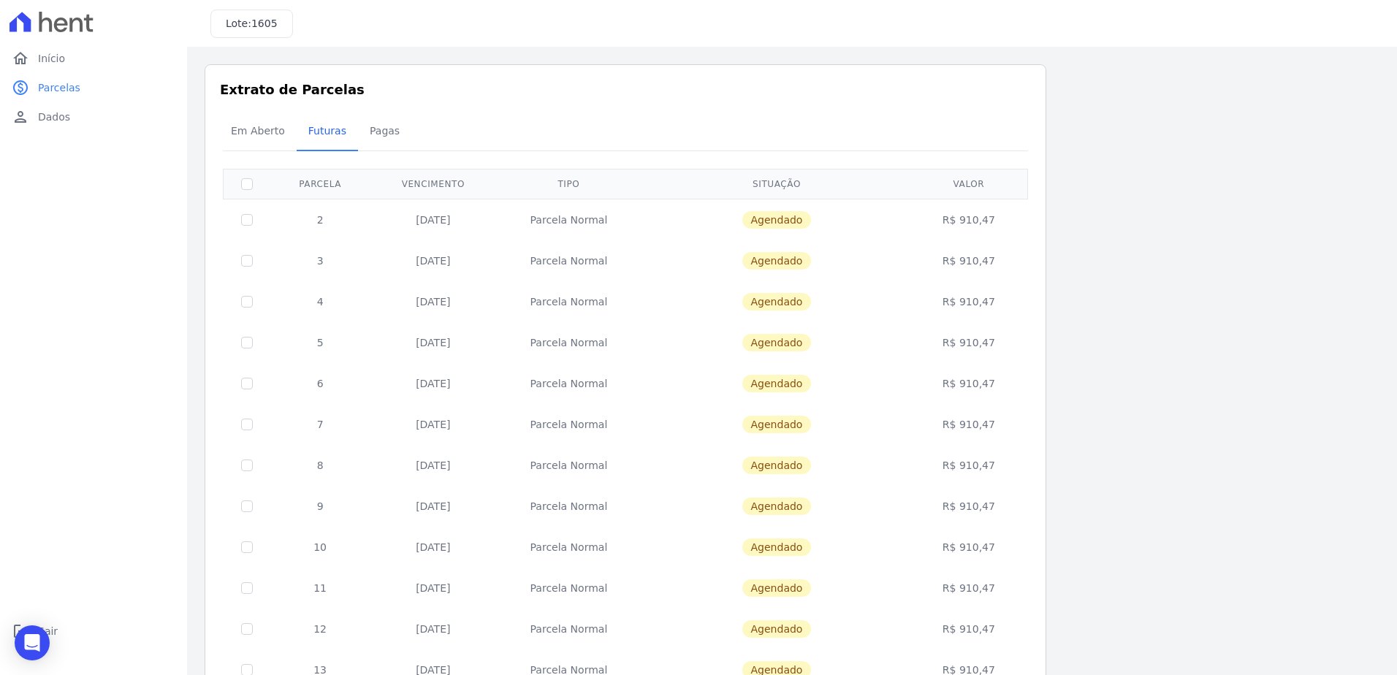
click at [275, 153] on div "0 selecionada(s) Próximo › Exibindo 1 a 20 de 49 resultados. 1 2 3 [GEOGRAPHIC_…" at bounding box center [625, 613] width 805 height 925
click at [264, 145] on span "Em Aberto" at bounding box center [258, 130] width 72 height 29
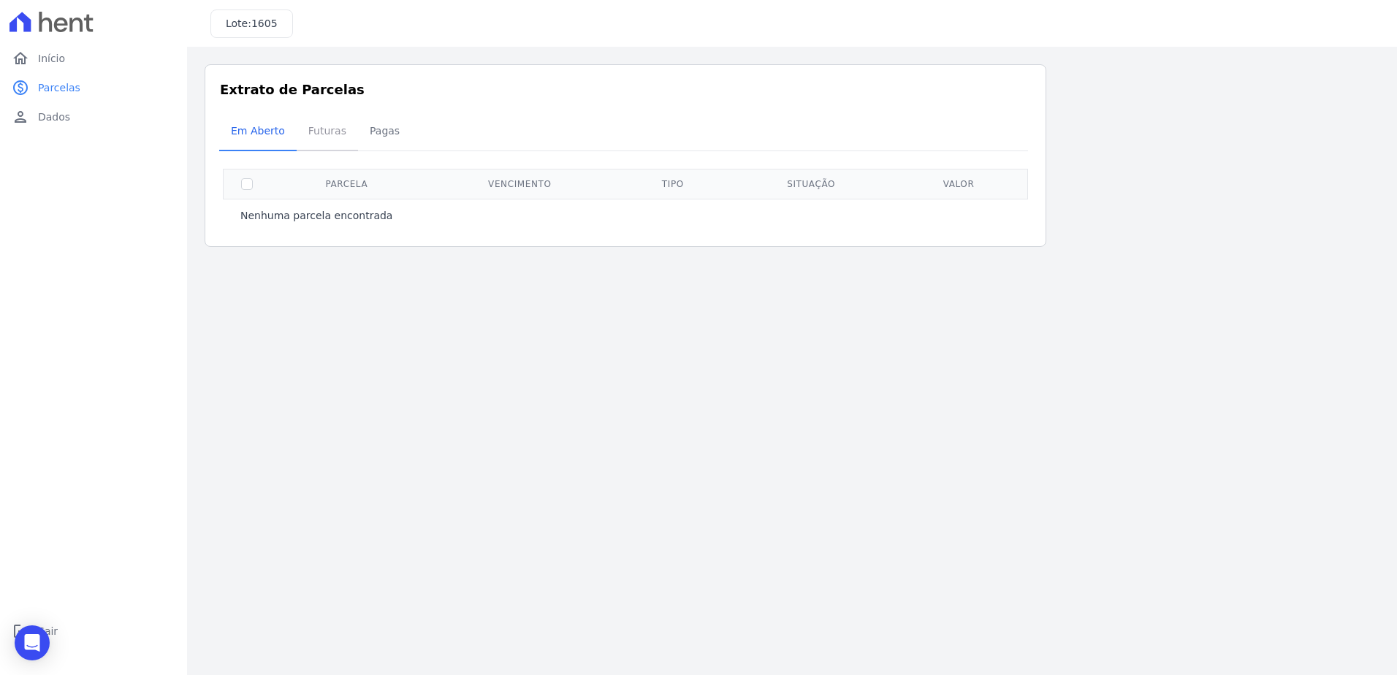
click at [300, 142] on span "Futuras" at bounding box center [328, 130] width 56 height 29
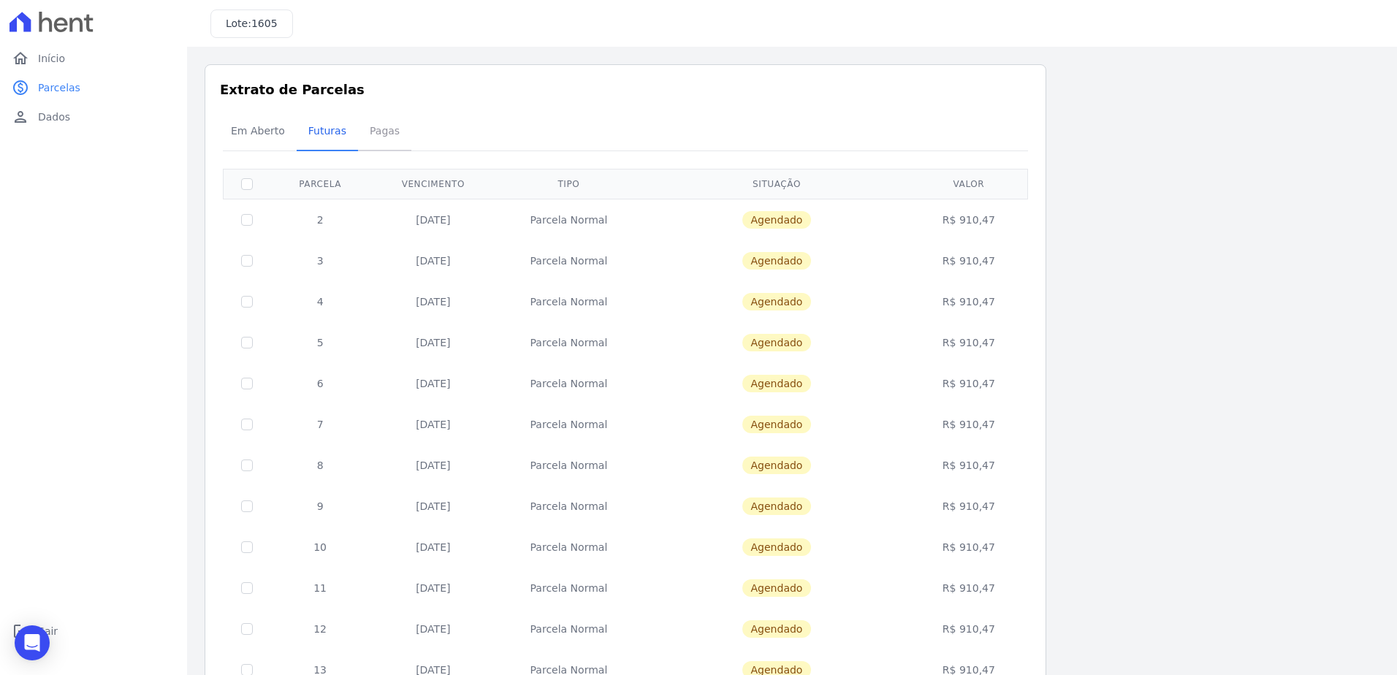
click at [361, 129] on span "Pagas" at bounding box center [384, 130] width 47 height 29
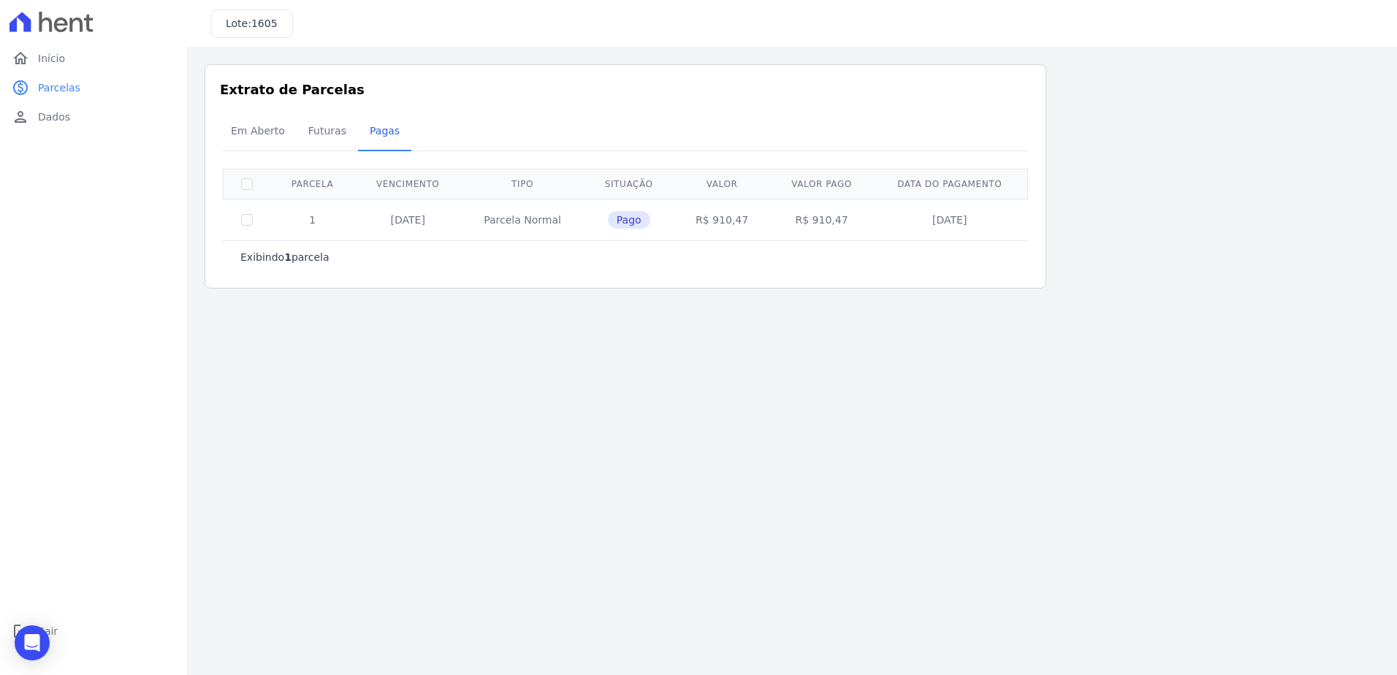
click at [543, 339] on main "Listagem de parcelas Baixar PDF Extrato de Parcelas Em [GEOGRAPHIC_DATA] Futura…" at bounding box center [792, 361] width 1210 height 628
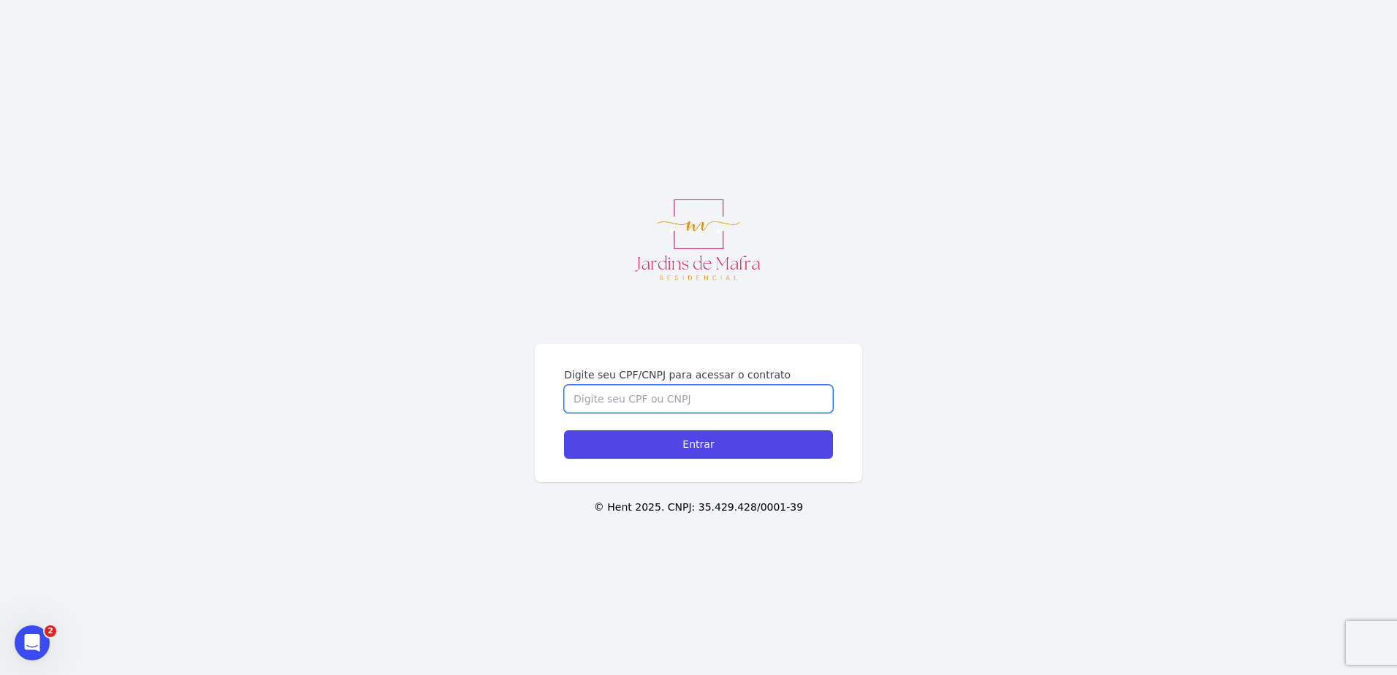
click at [704, 406] on input "Digite seu CPF/CNPJ para acessar o contrato" at bounding box center [698, 399] width 269 height 28
paste input "09678416409"
type input "09678416409"
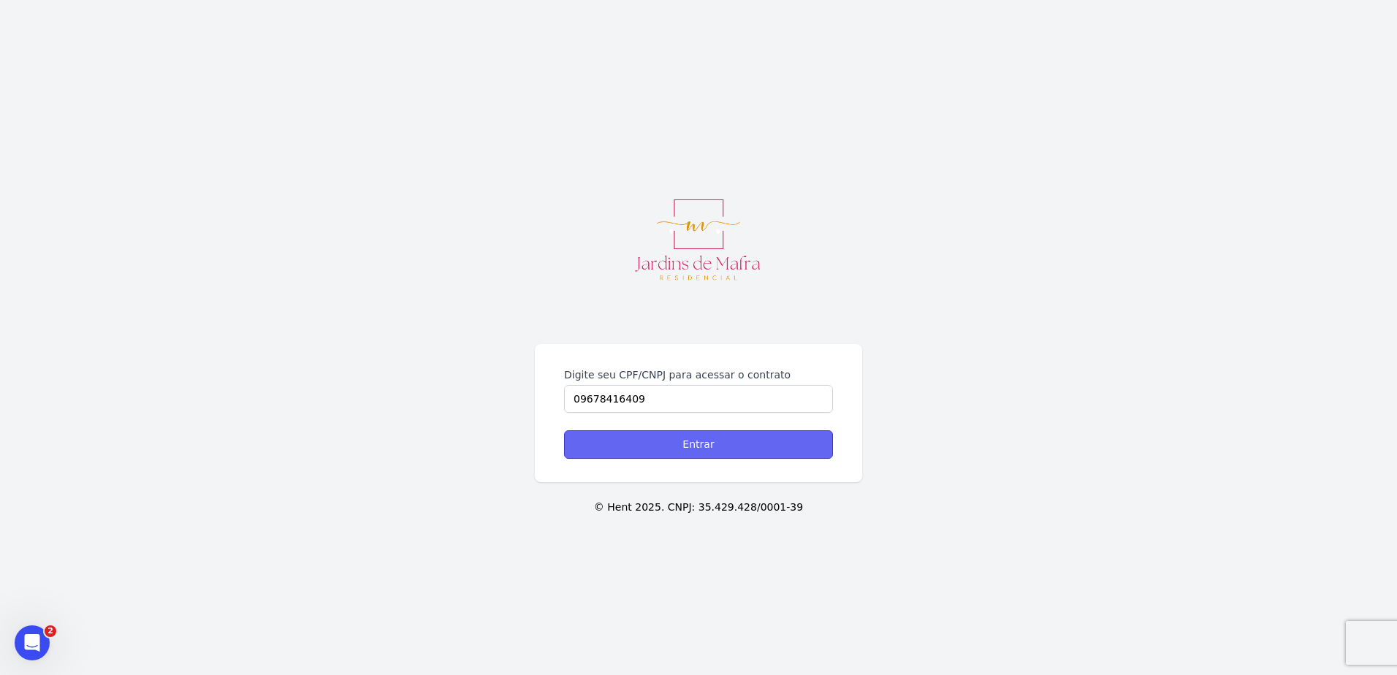
click at [693, 443] on input "Entrar" at bounding box center [698, 444] width 269 height 28
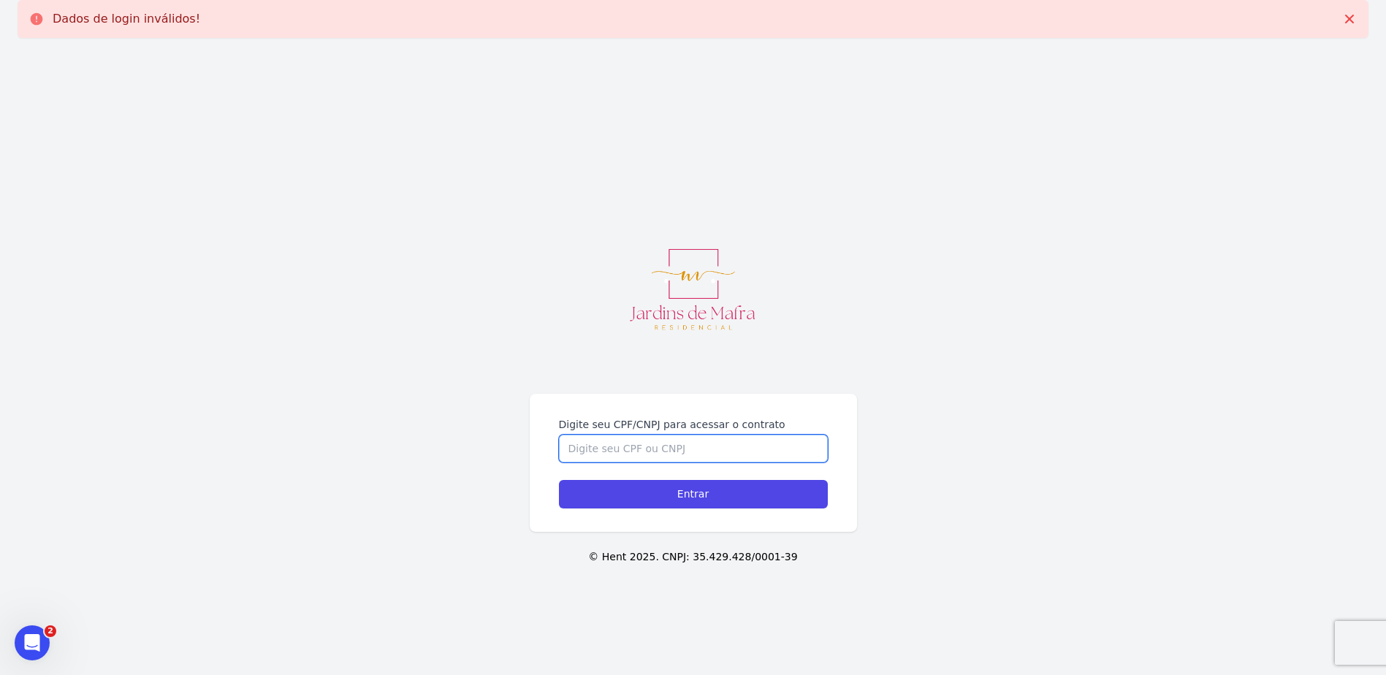
click at [650, 454] on input "Digite seu CPF/CNPJ para acessar o contrato" at bounding box center [693, 449] width 269 height 28
paste input "09678416409"
type input "09678416409"
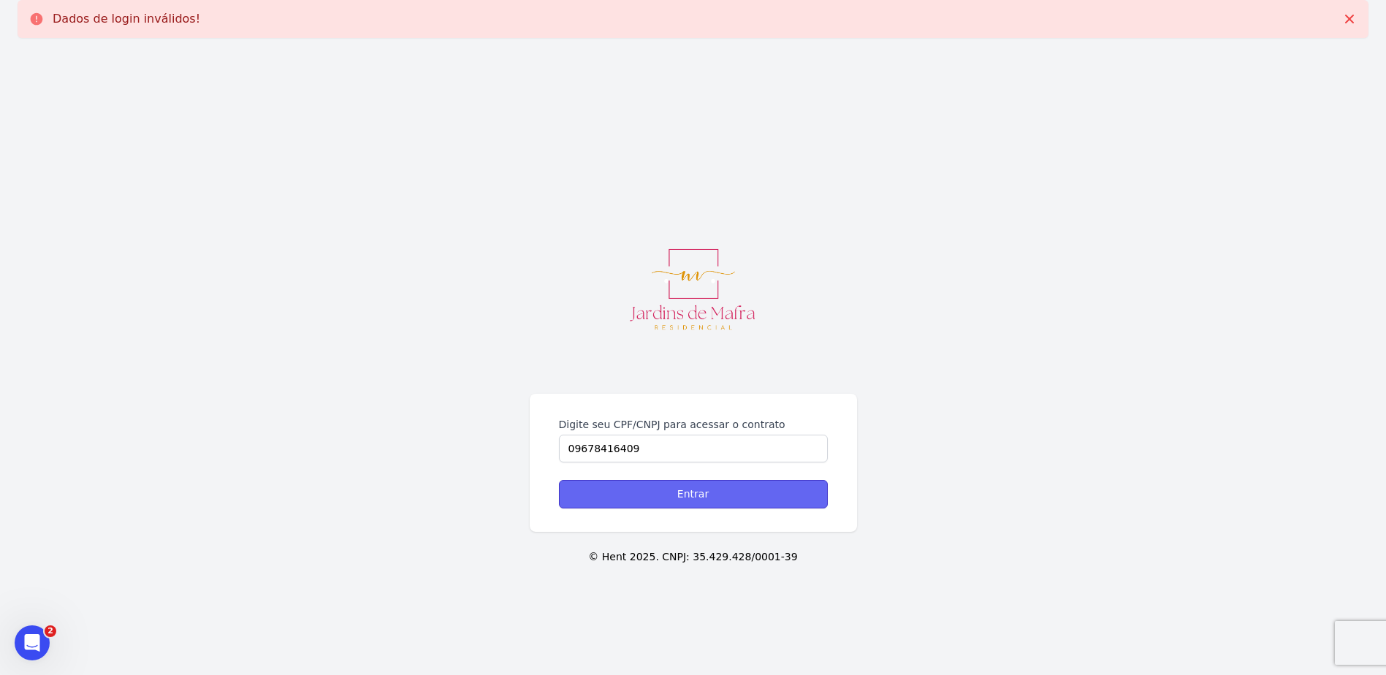
click at [653, 490] on input "Entrar" at bounding box center [693, 494] width 269 height 28
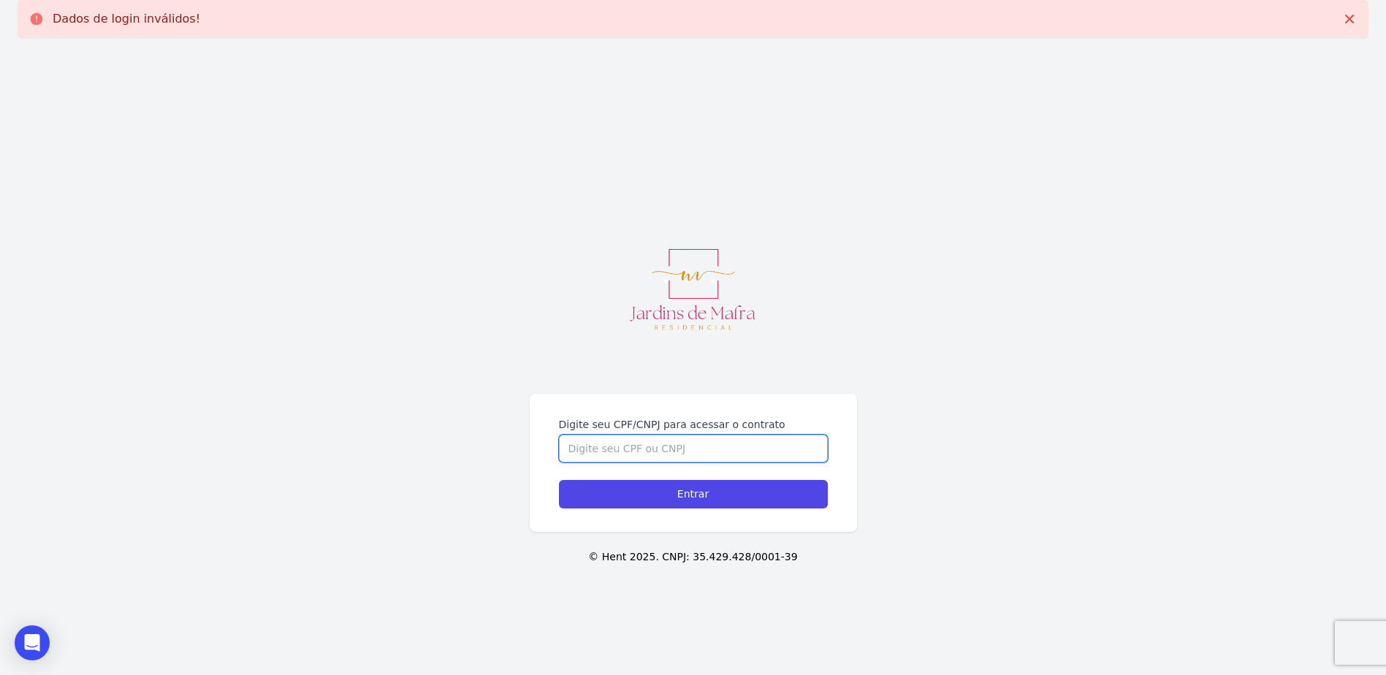
click at [649, 460] on input "Digite seu CPF/CNPJ para acessar o contrato" at bounding box center [693, 449] width 269 height 28
paste input "09678416409"
type input "09678416409"
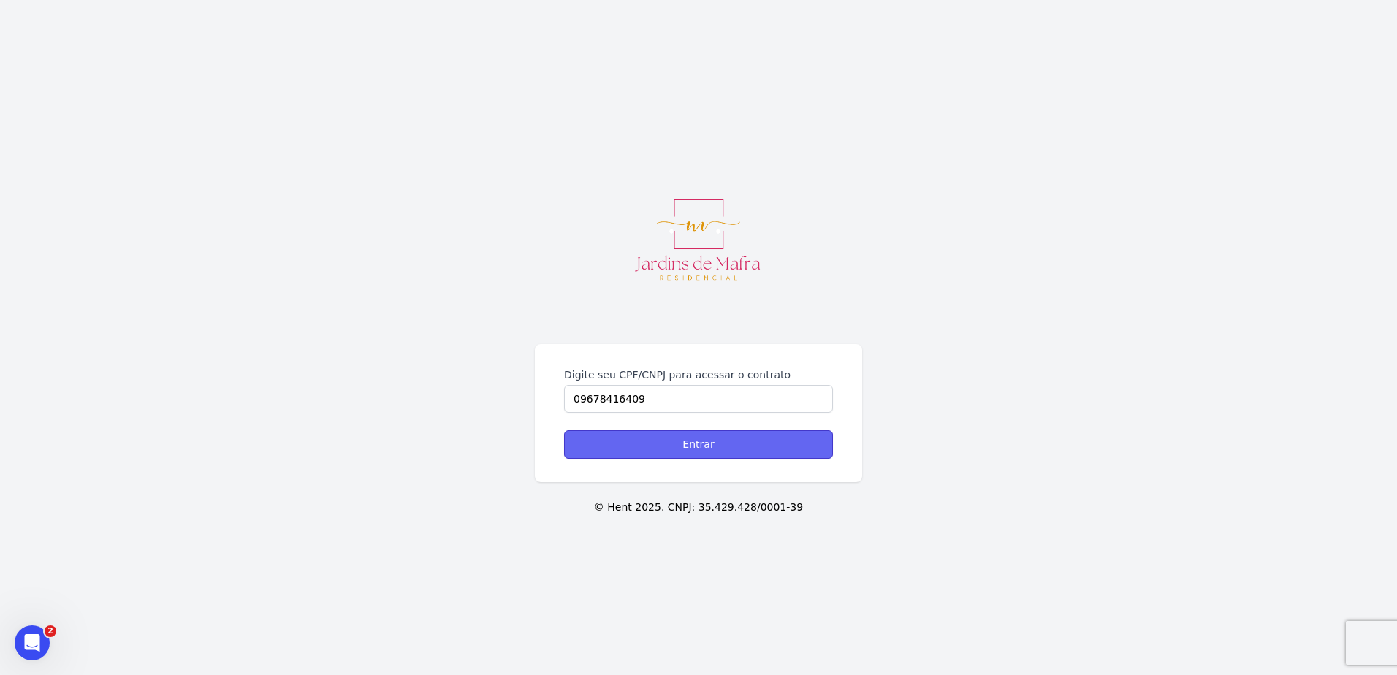
click at [683, 441] on input "Entrar" at bounding box center [698, 444] width 269 height 28
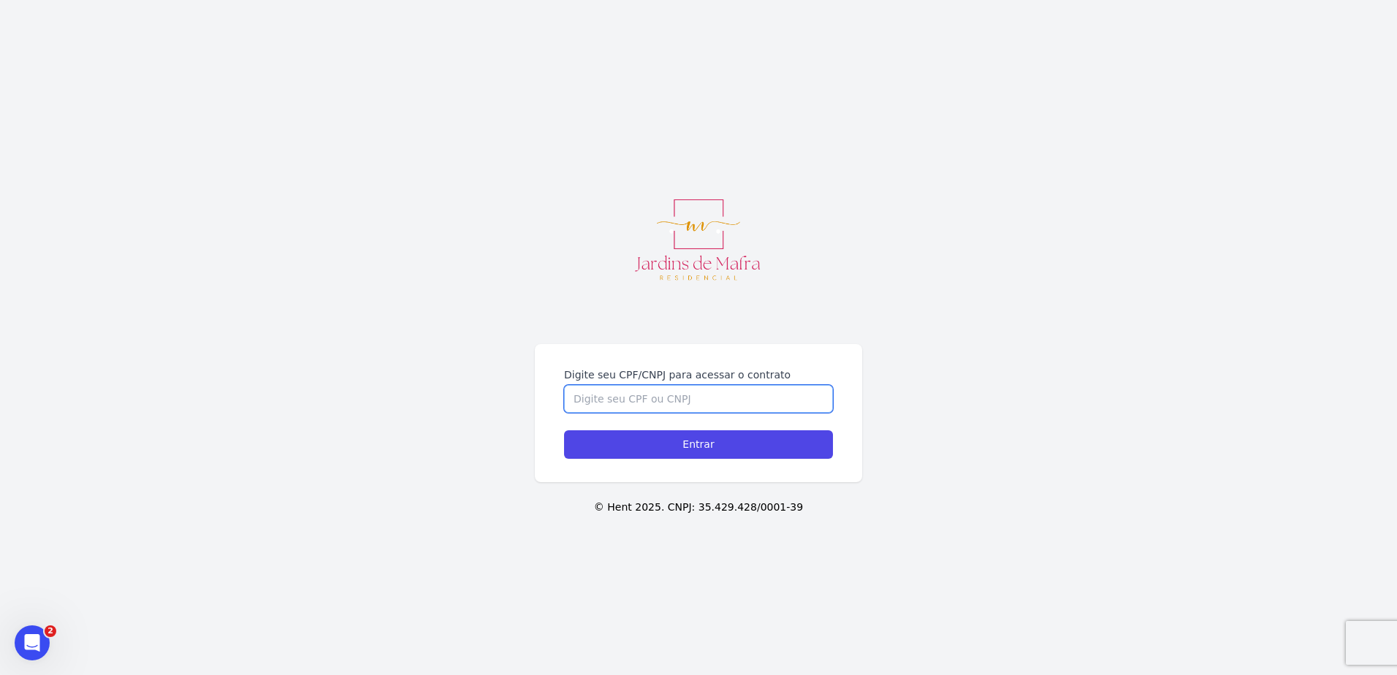
click at [698, 403] on input "Digite seu CPF/CNPJ para acessar o contrato" at bounding box center [698, 399] width 269 height 28
paste input "09678416409"
click at [703, 397] on input "09678416409" at bounding box center [698, 399] width 269 height 28
click at [593, 396] on input "09678416409" at bounding box center [698, 399] width 269 height 28
type input "09678416409"
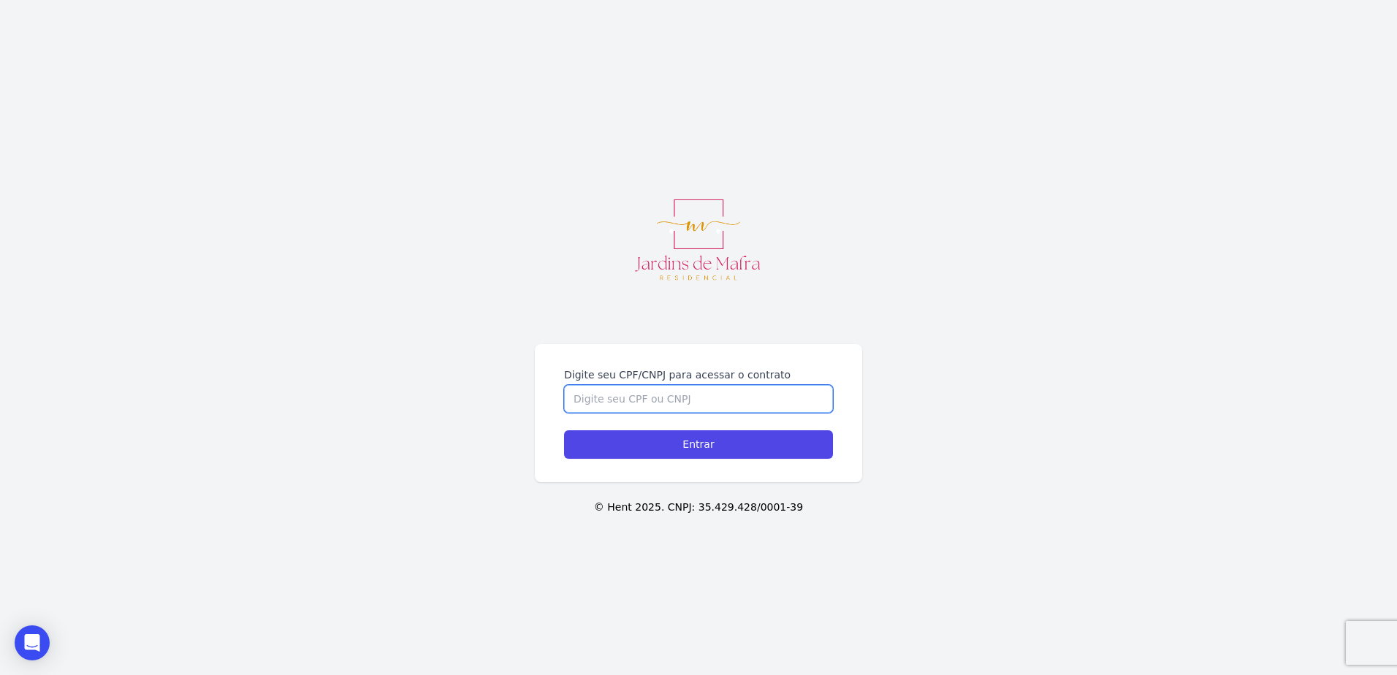
click at [648, 412] on input "Digite seu CPF/CNPJ para acessar o contrato" at bounding box center [698, 399] width 269 height 28
paste input "09678416409"
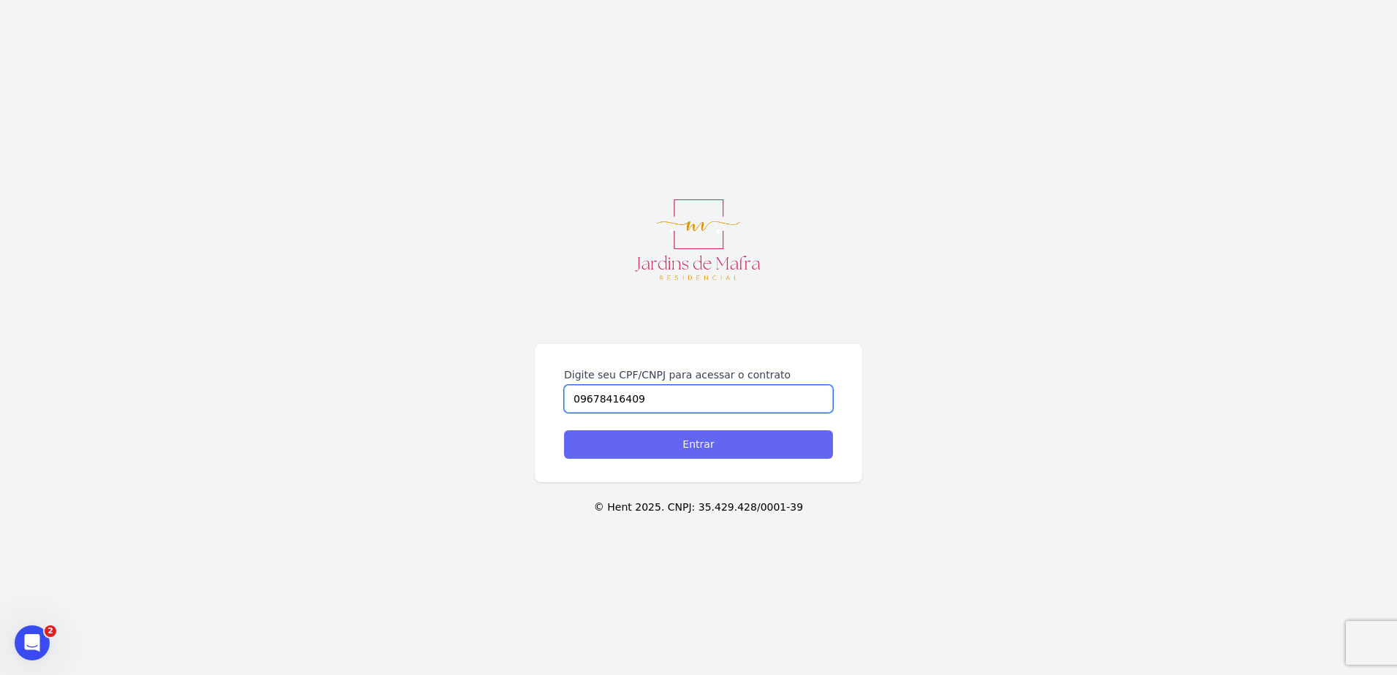
type input "09678416409"
click at [658, 437] on input "Entrar" at bounding box center [698, 444] width 269 height 28
click at [788, 398] on input "Digite seu CPF/CNPJ para acessar o contrato" at bounding box center [698, 399] width 269 height 28
paste input "52599469520"
type input "52599469520"
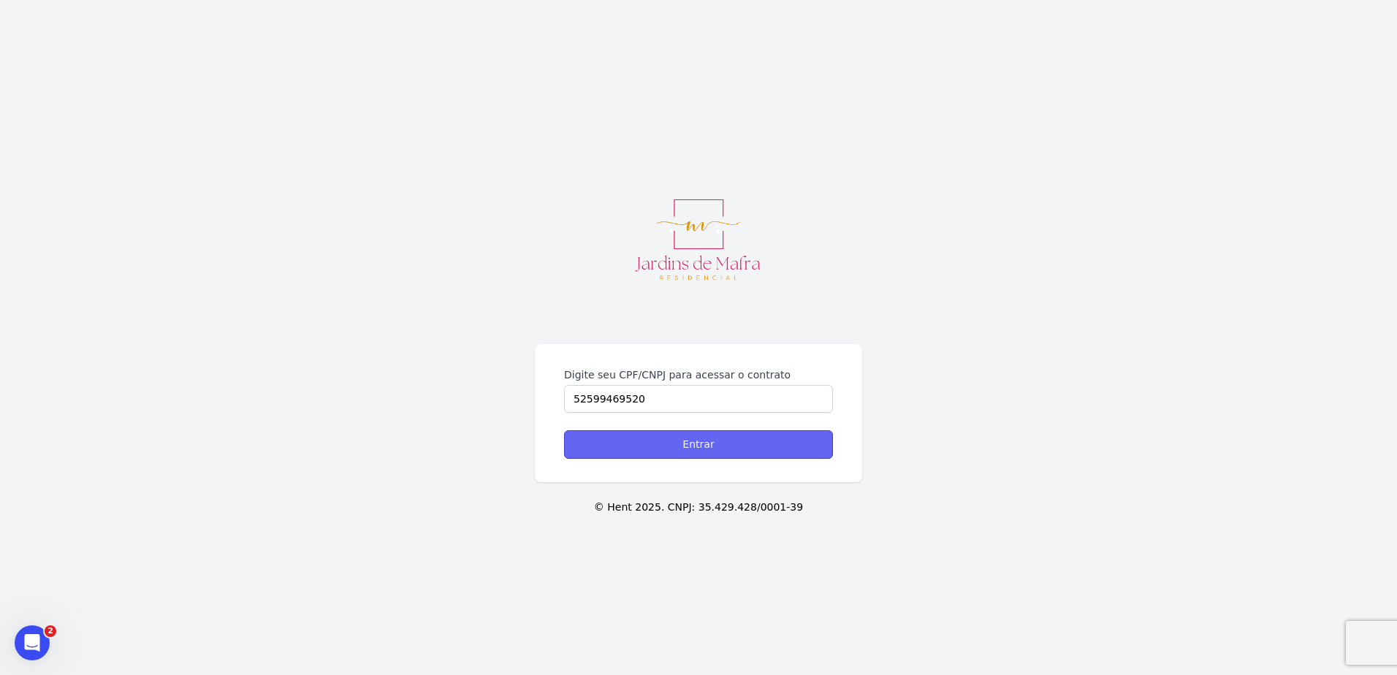
click at [743, 449] on input "Entrar" at bounding box center [698, 444] width 269 height 28
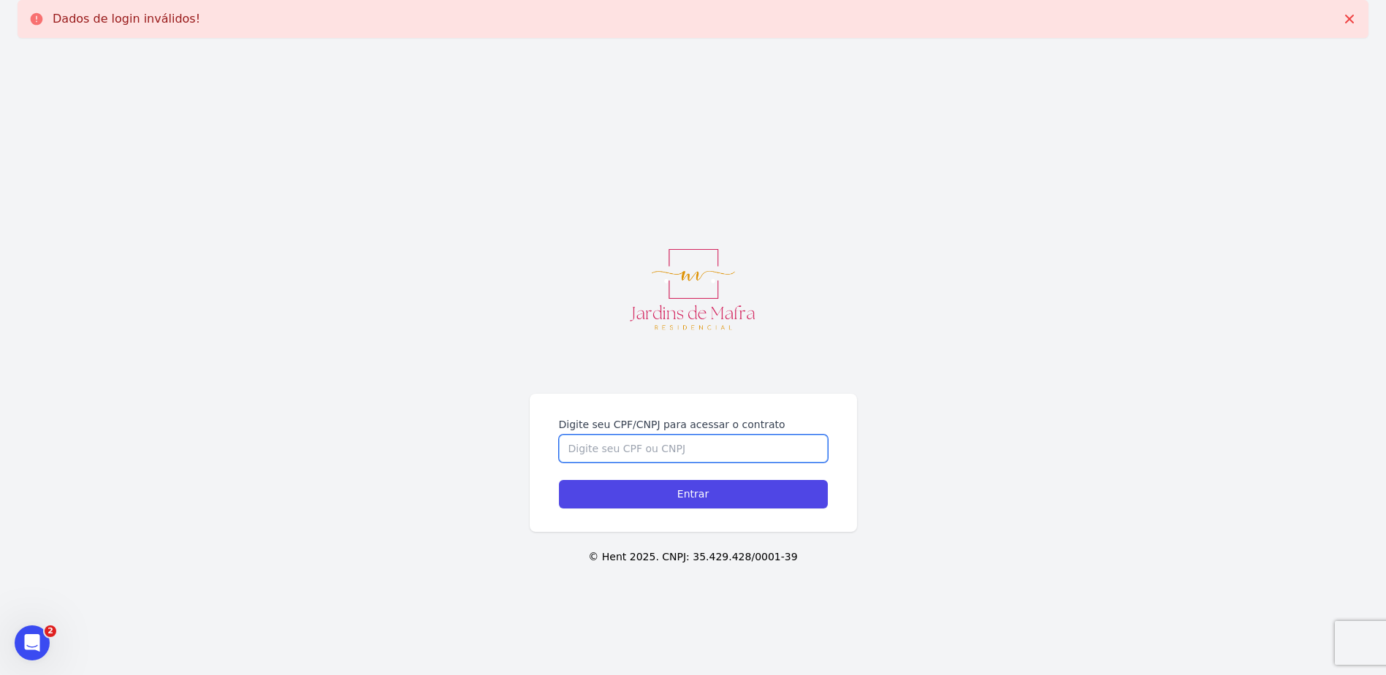
click at [741, 452] on input "Digite seu CPF/CNPJ para acessar o contrato" at bounding box center [693, 449] width 269 height 28
paste input "52599469520"
type input "52599469520"
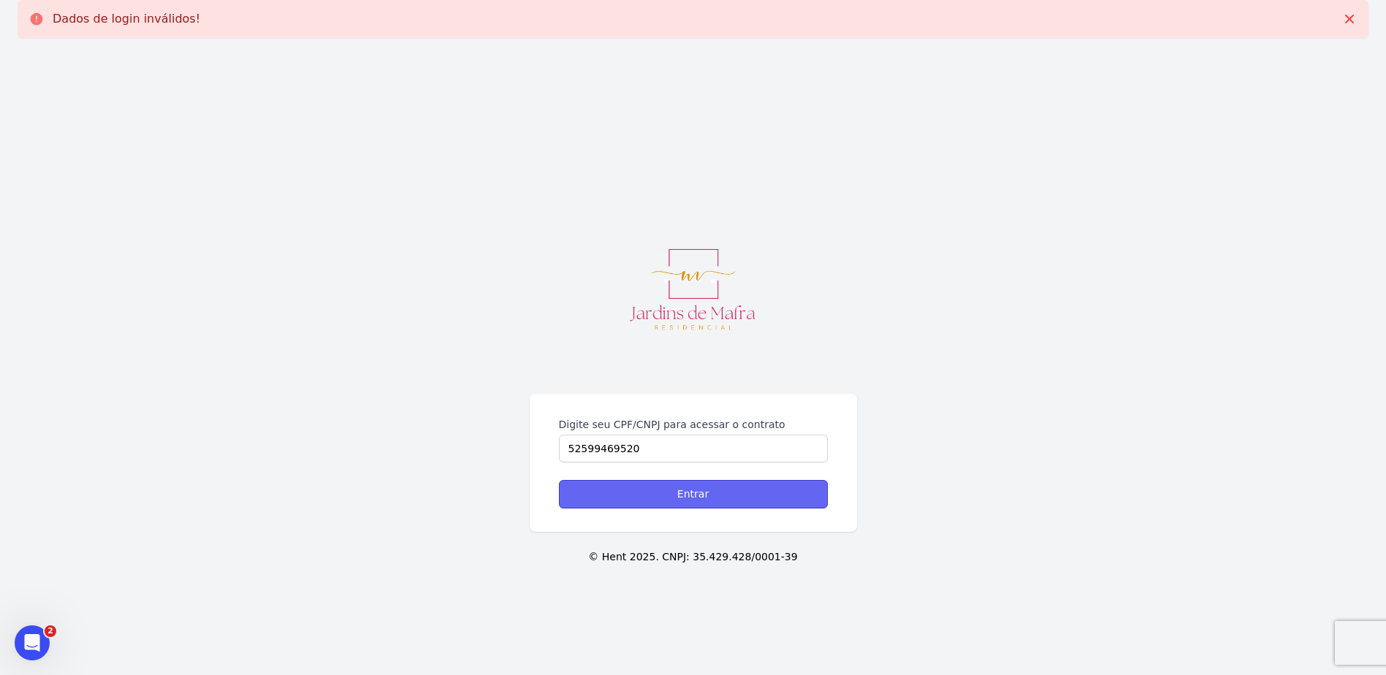
click at [715, 492] on input "Entrar" at bounding box center [693, 494] width 269 height 28
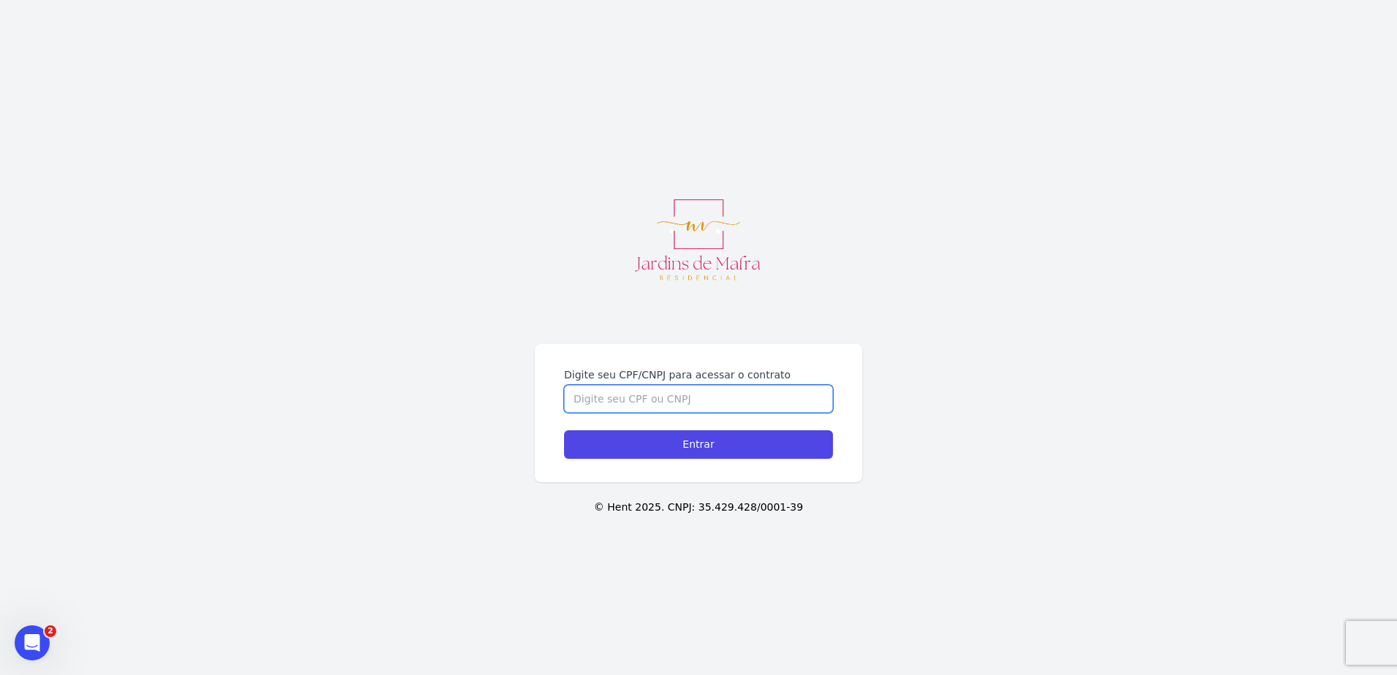
click at [622, 400] on input "Digite seu CPF/CNPJ para acessar o contrato" at bounding box center [698, 399] width 269 height 28
paste input "21299295835"
type input "21299295835"
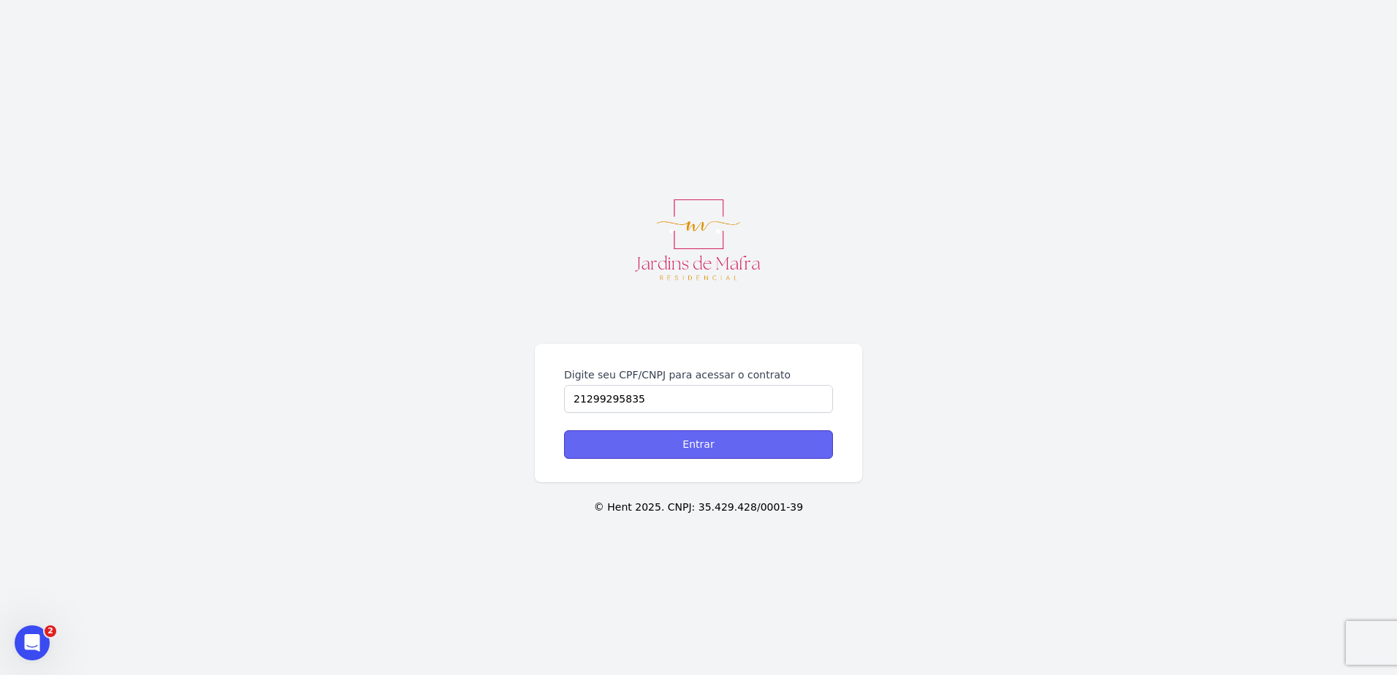
click at [631, 439] on input "Entrar" at bounding box center [698, 444] width 269 height 28
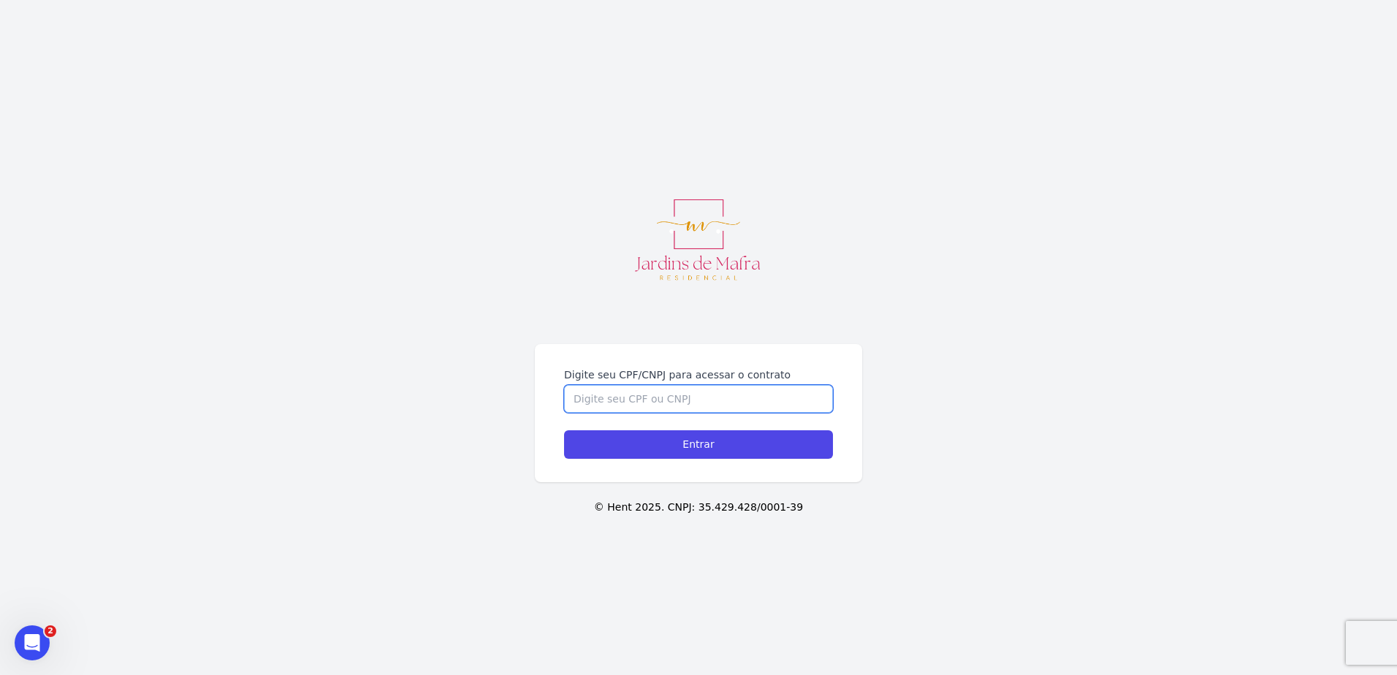
click at [679, 393] on input "Digite seu CPF/CNPJ para acessar o contrato" at bounding box center [698, 399] width 269 height 28
paste input "08447469670"
type input "08447469670"
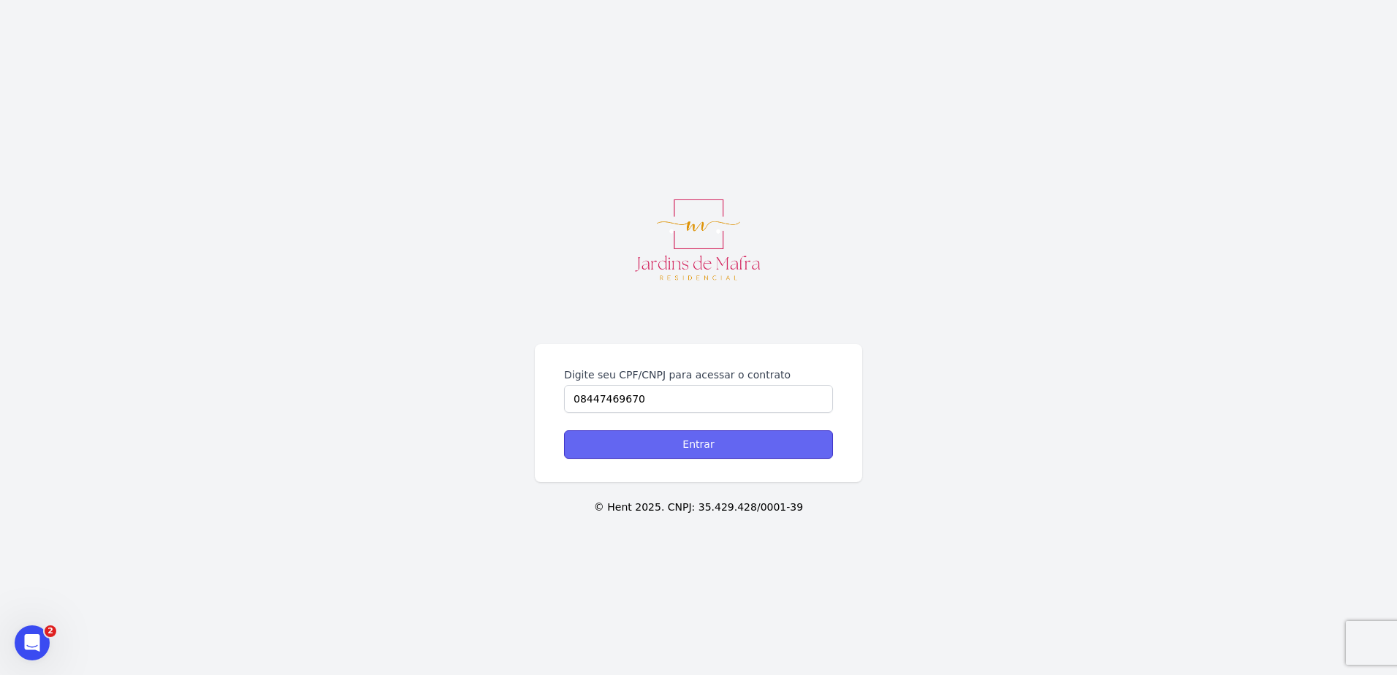
click at [733, 443] on input "Entrar" at bounding box center [698, 444] width 269 height 28
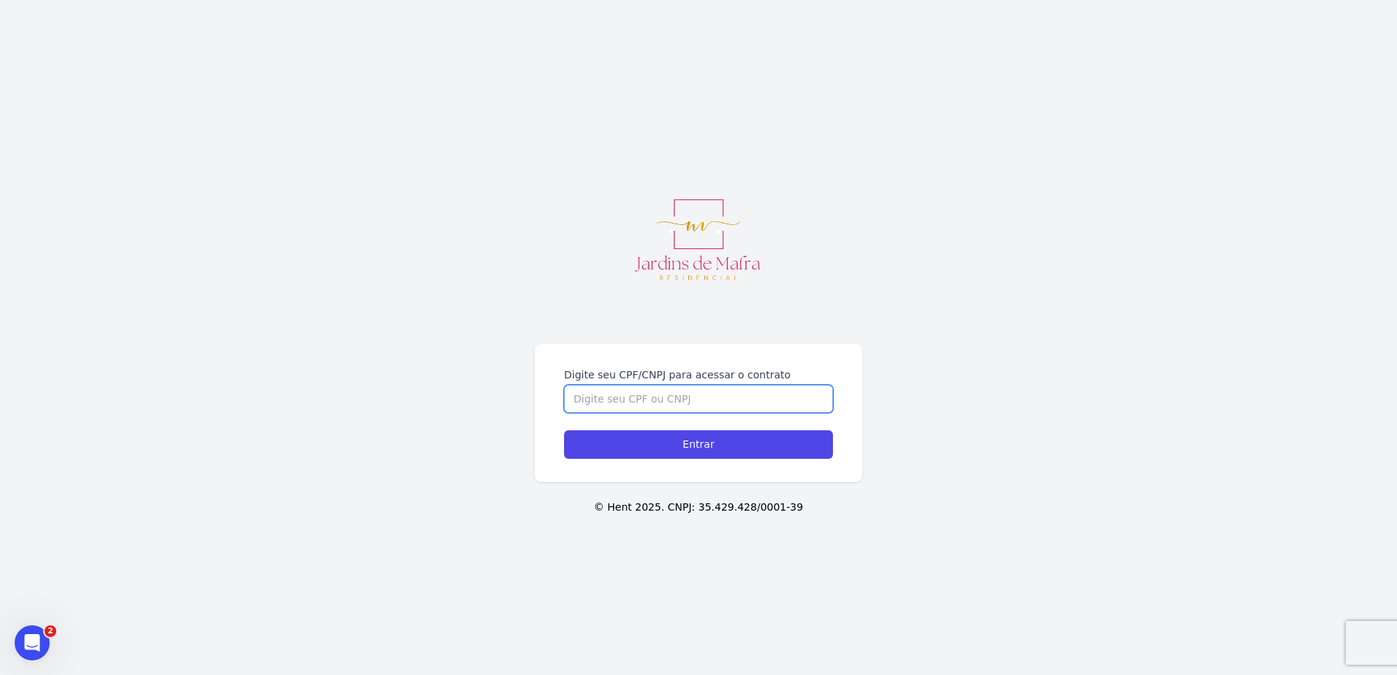
click at [679, 396] on input "Digite seu CPF/CNPJ para acessar o contrato" at bounding box center [698, 399] width 269 height 28
paste input "01769833099"
type input "01769833099"
click at [673, 430] on form "Digite seu CPF/CNPJ para acessar o contrato 01769833099 Entrar" at bounding box center [698, 413] width 269 height 91
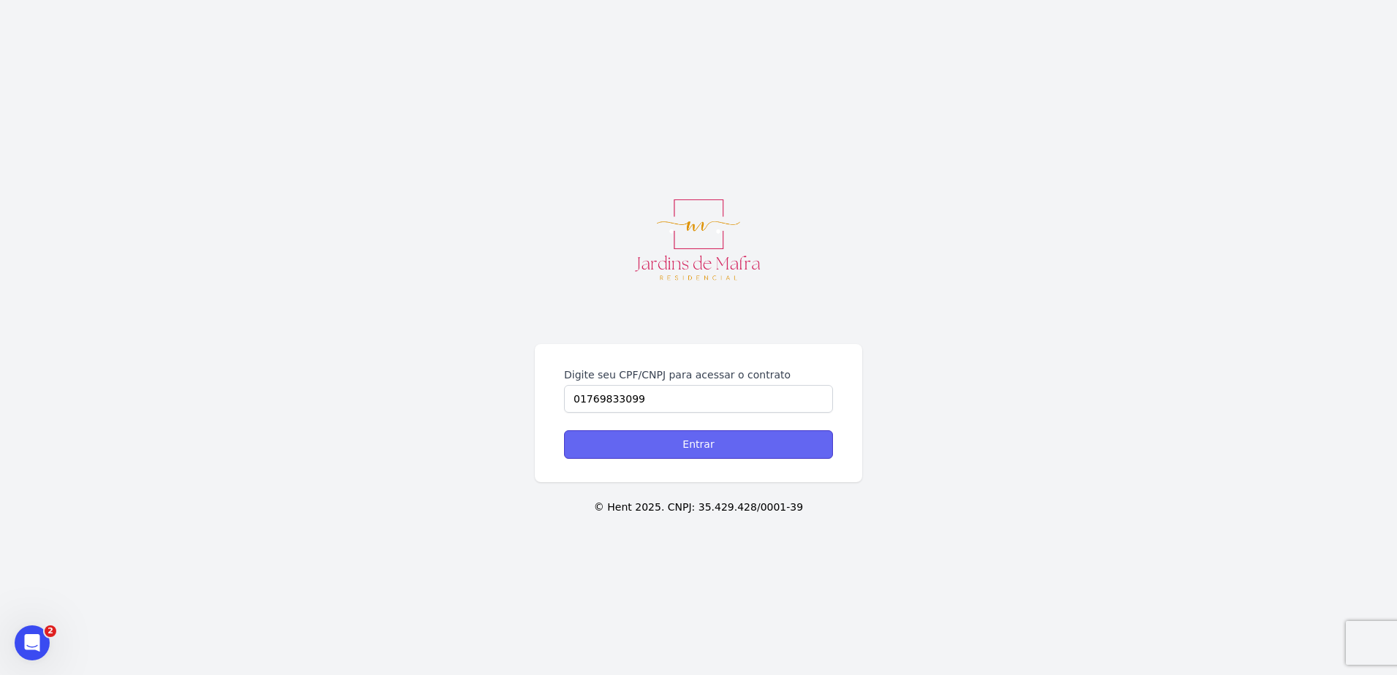
click at [679, 444] on input "Entrar" at bounding box center [698, 444] width 269 height 28
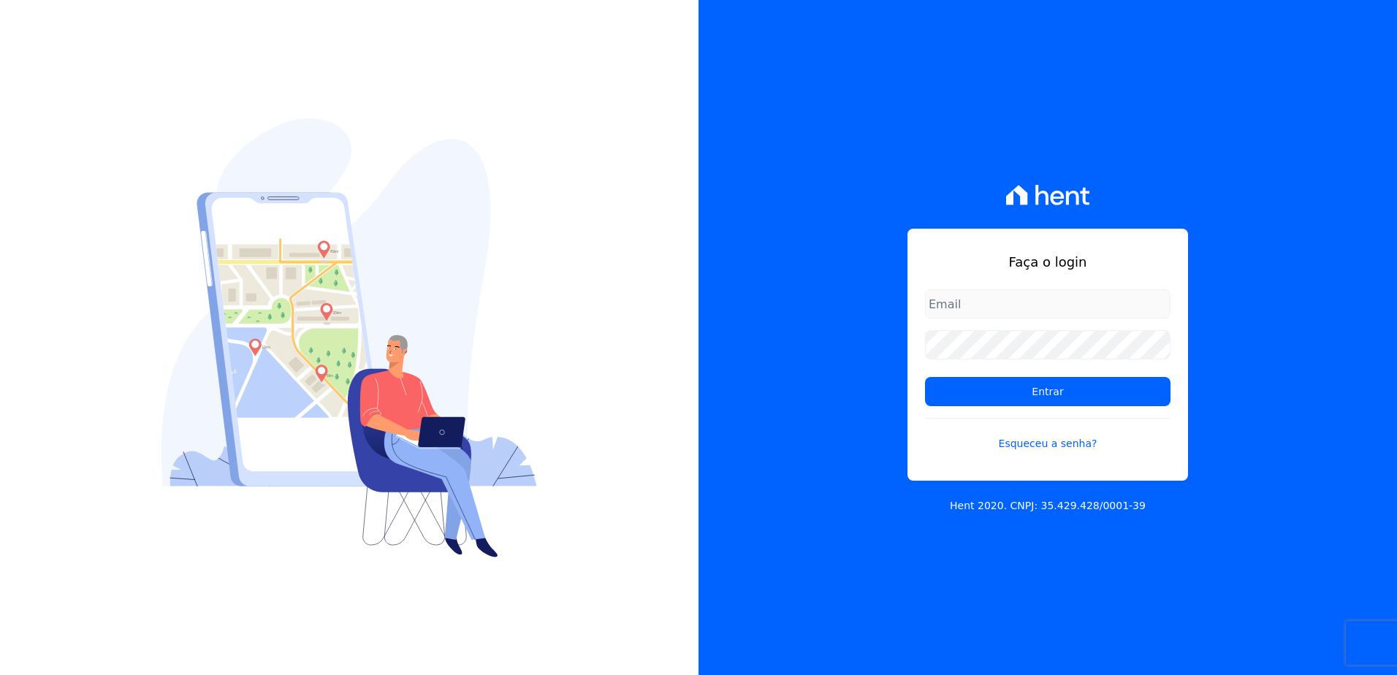
click at [905, 313] on div "Faça o login Entrar Esqueceu a senha? Hent 2020. CNPJ: 35.429.428/0001-39" at bounding box center [1048, 337] width 699 height 675
click at [1001, 300] on input "email" at bounding box center [1048, 303] width 246 height 29
type input "[EMAIL_ADDRESS][DOMAIN_NAME]"
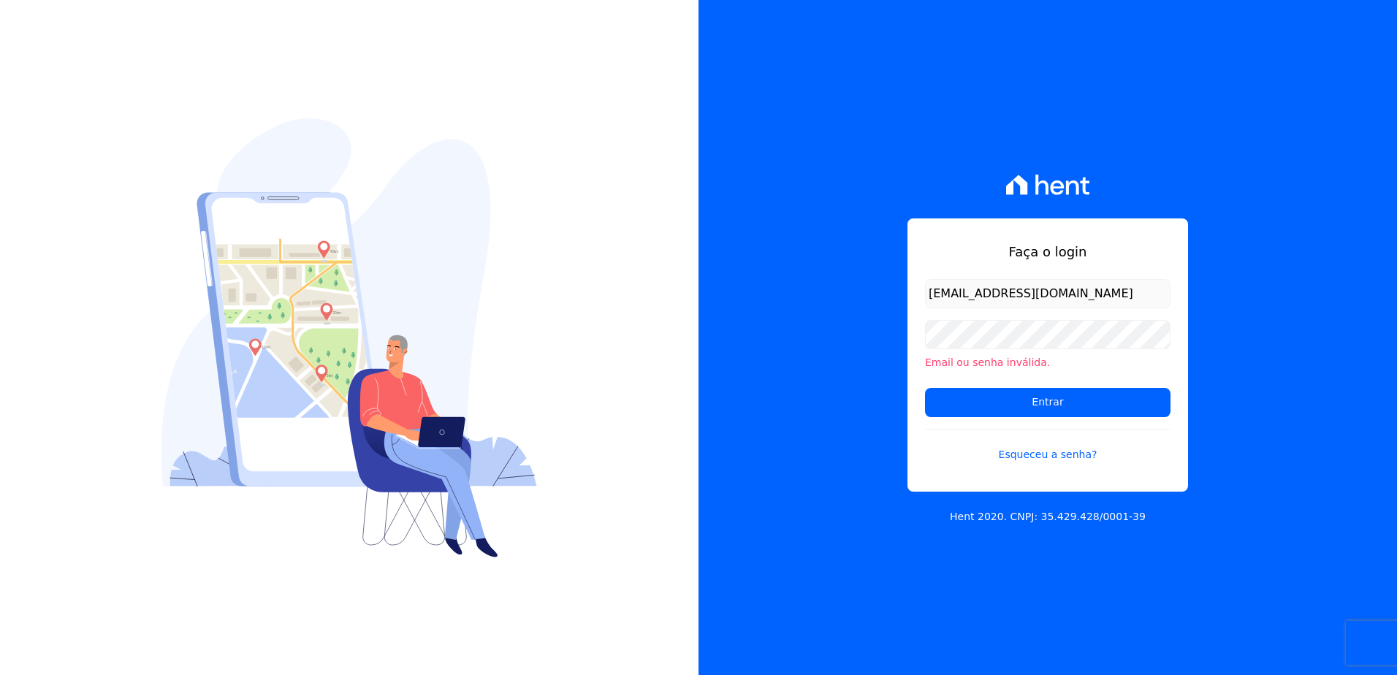
drag, startPoint x: 1315, startPoint y: 317, endPoint x: 1284, endPoint y: 324, distance: 32.3
click at [1314, 317] on div "Faça o login [EMAIL_ADDRESS][DOMAIN_NAME] Email ou senha inválida. Entrar Esque…" at bounding box center [1048, 337] width 699 height 675
click at [925, 388] on input "Entrar" at bounding box center [1048, 402] width 246 height 29
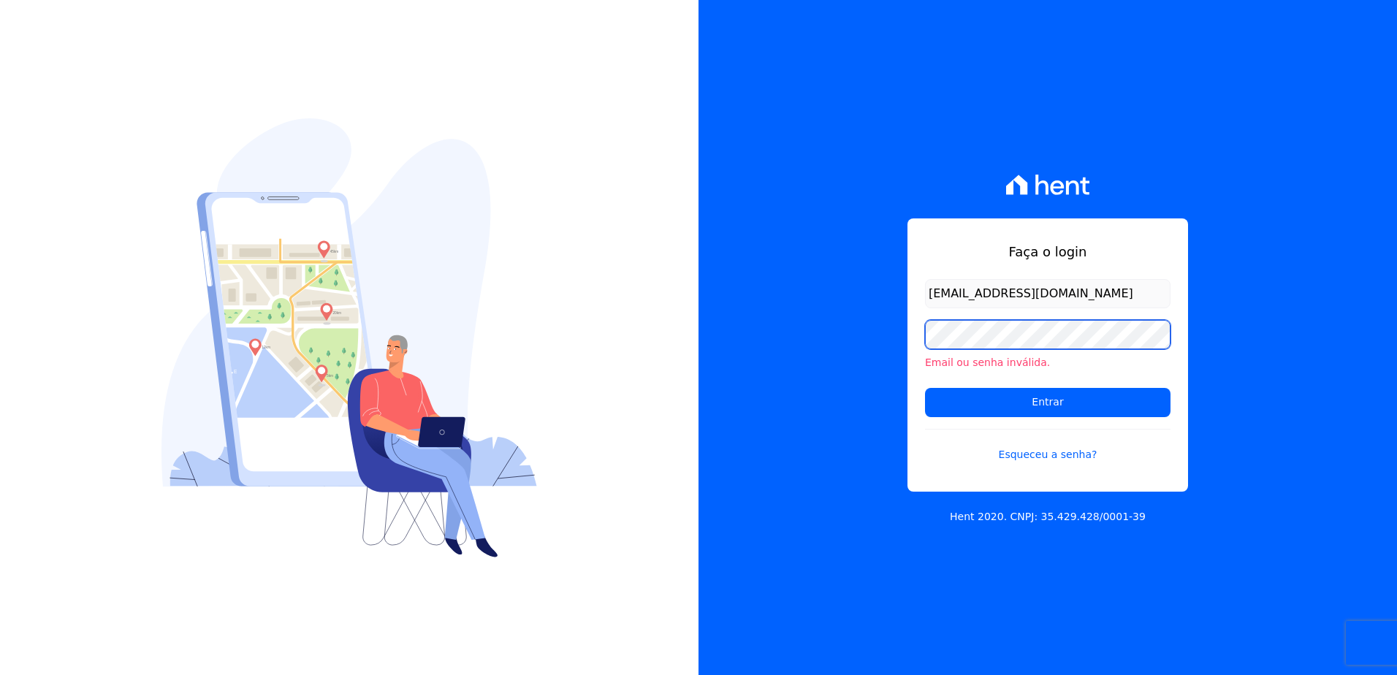
click at [925, 388] on input "Entrar" at bounding box center [1048, 402] width 246 height 29
click at [1035, 452] on link "Esqueceu a senha?" at bounding box center [1048, 446] width 246 height 34
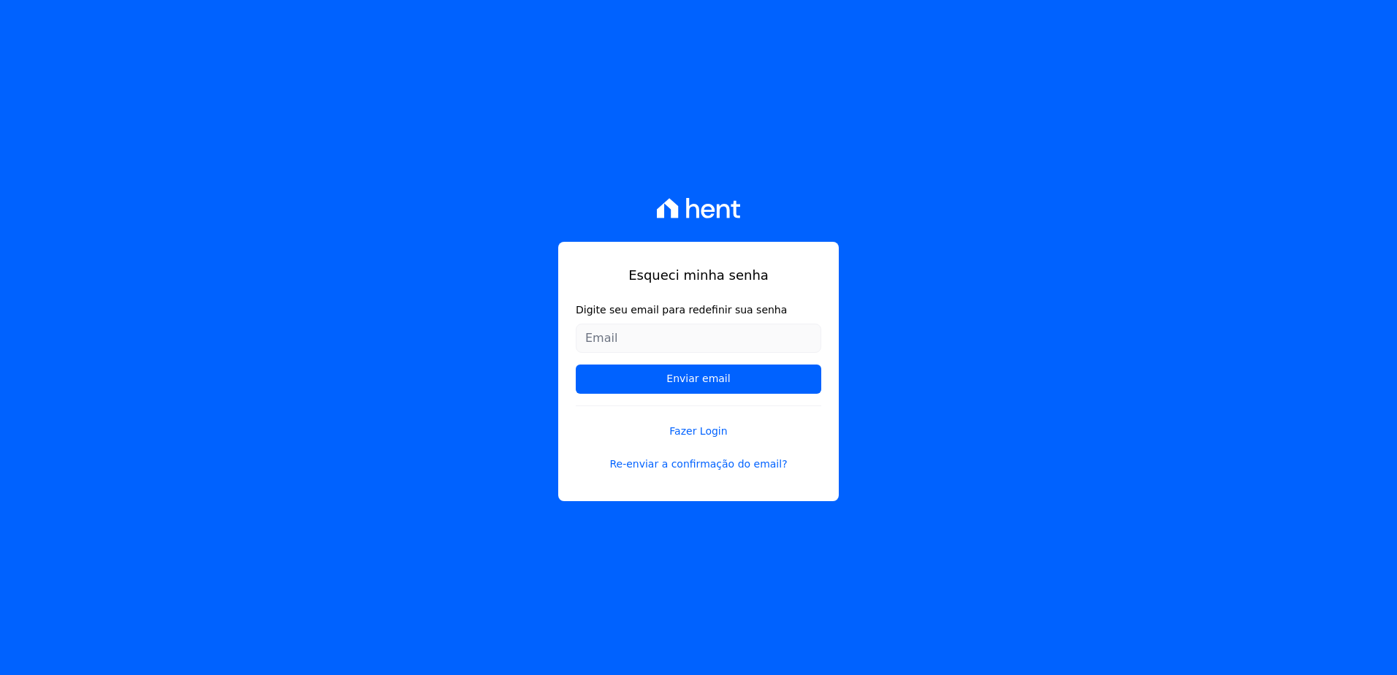
type input "[EMAIL_ADDRESS][DOMAIN_NAME]"
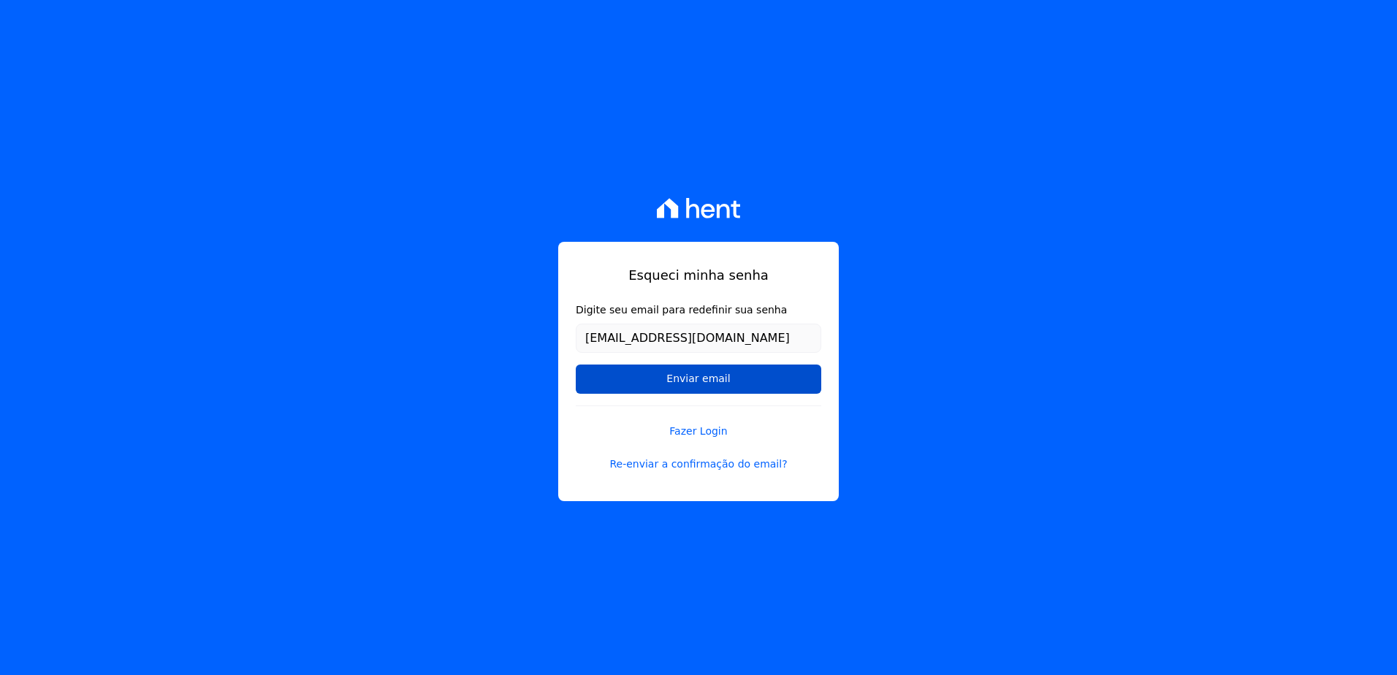
click at [740, 387] on input "Enviar email" at bounding box center [699, 379] width 246 height 29
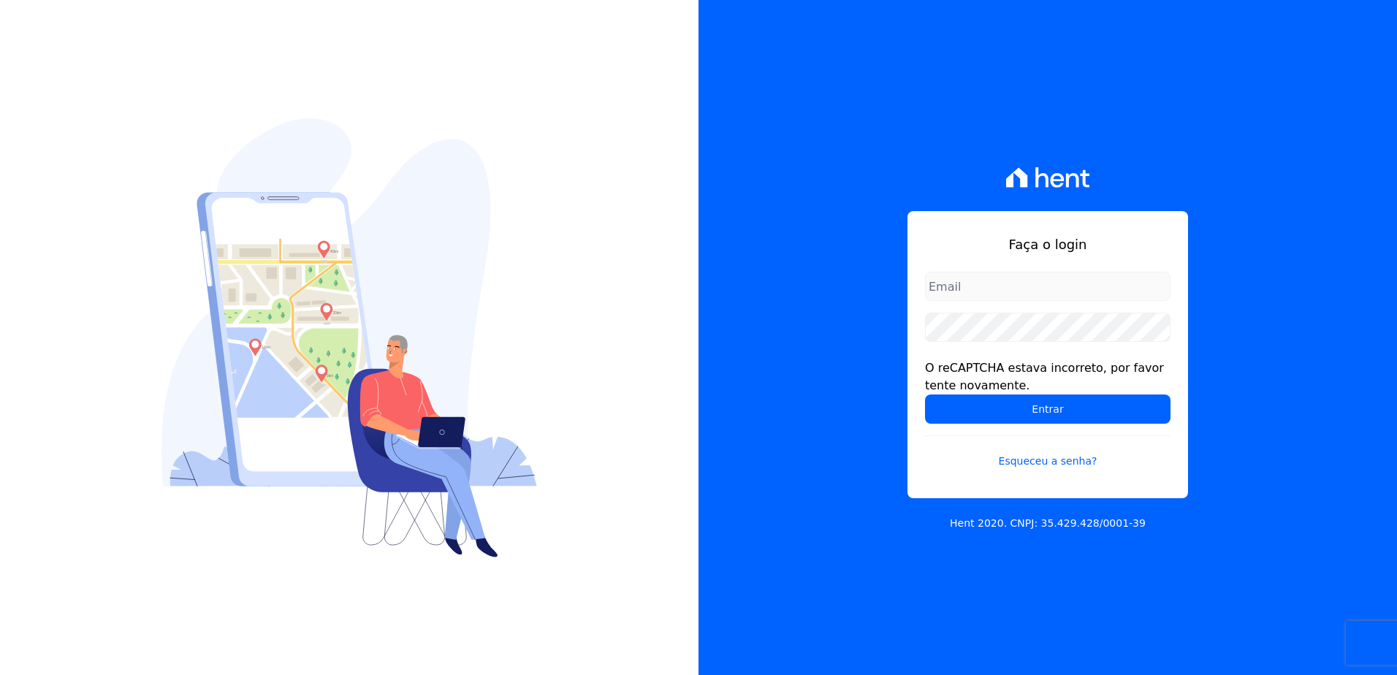
click at [815, 321] on div "Faça o login O reCAPTCHA estava incorreto, por favor tente novamente. Entrar Es…" at bounding box center [1048, 337] width 699 height 675
click at [1003, 282] on input "email" at bounding box center [1048, 286] width 246 height 29
type input "[EMAIL_ADDRESS][DOMAIN_NAME]"
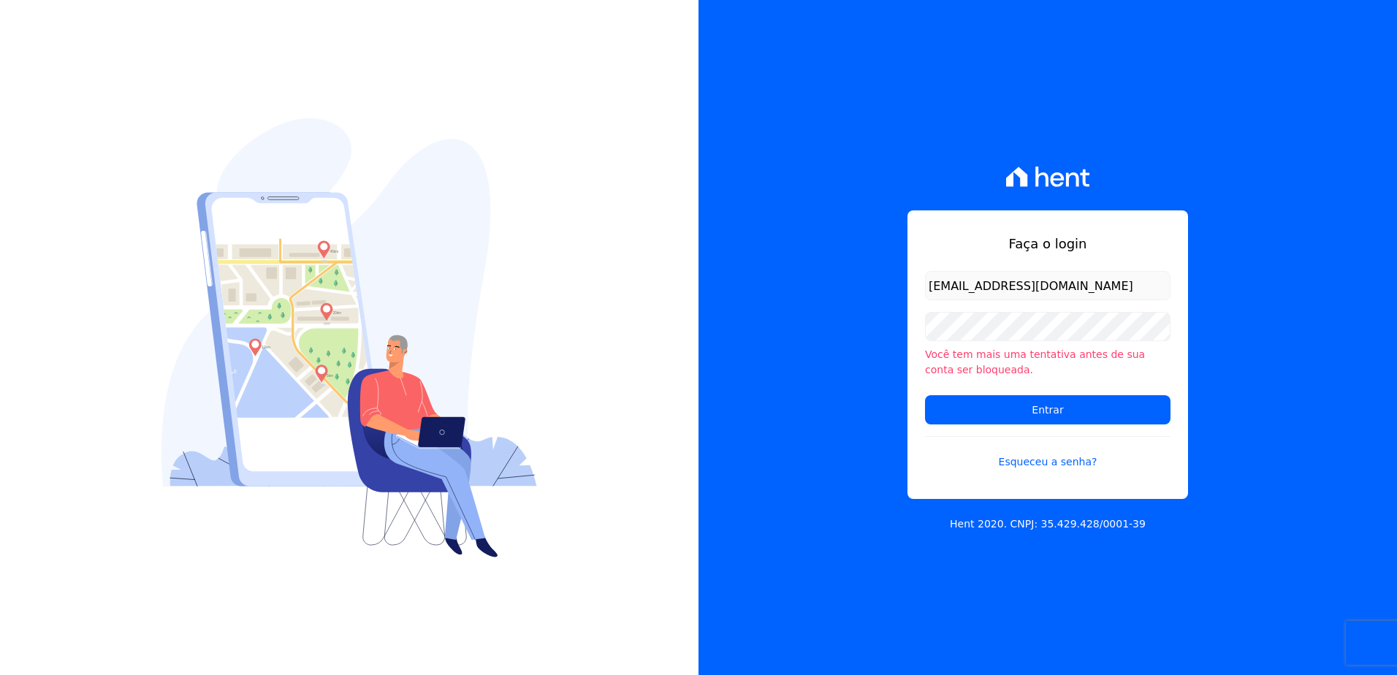
click at [1263, 316] on div "Faça o login ruan.sironi@e-arke.com Você tem mais uma tentativa antes de sua co…" at bounding box center [1048, 337] width 699 height 675
click at [1211, 347] on div "Faça o login ruan.sironi@e-arke.com Você tem mais uma tentativa antes de sua co…" at bounding box center [1048, 337] width 699 height 675
click at [1089, 406] on input "Entrar" at bounding box center [1048, 409] width 246 height 29
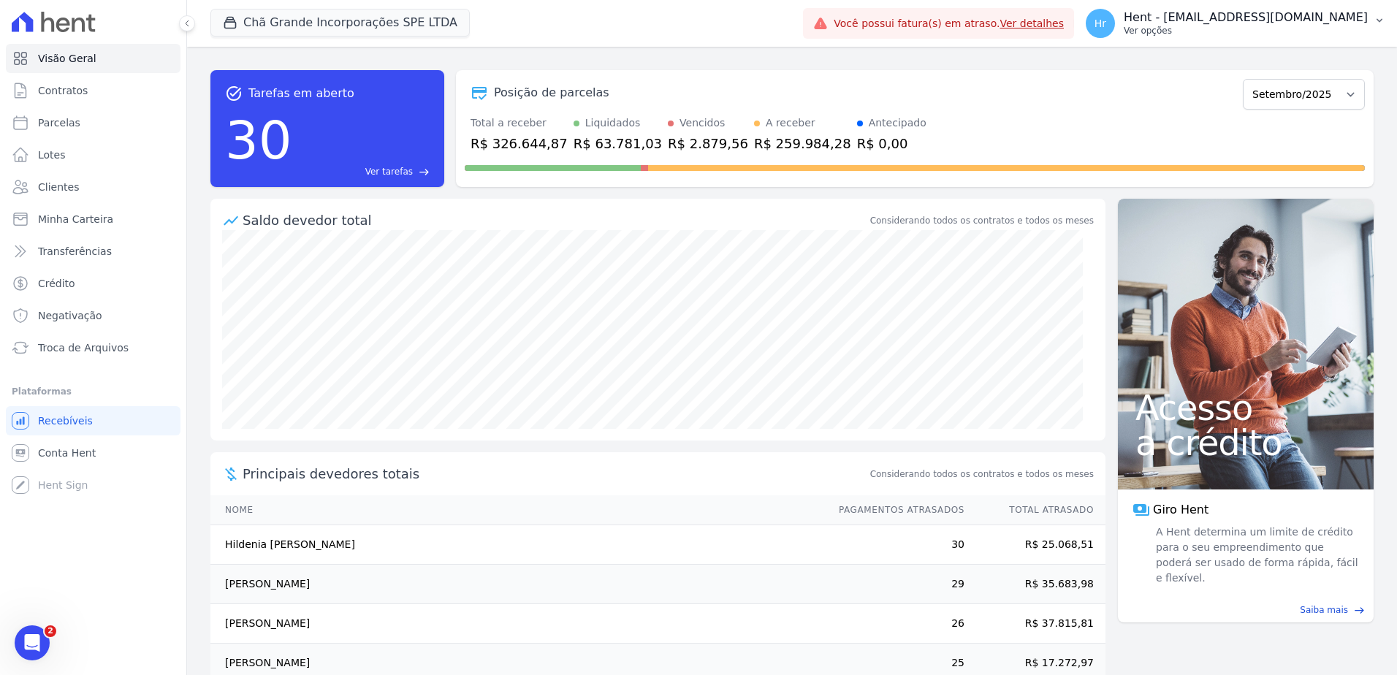
click at [1276, 29] on p "Ver opções" at bounding box center [1246, 31] width 244 height 12
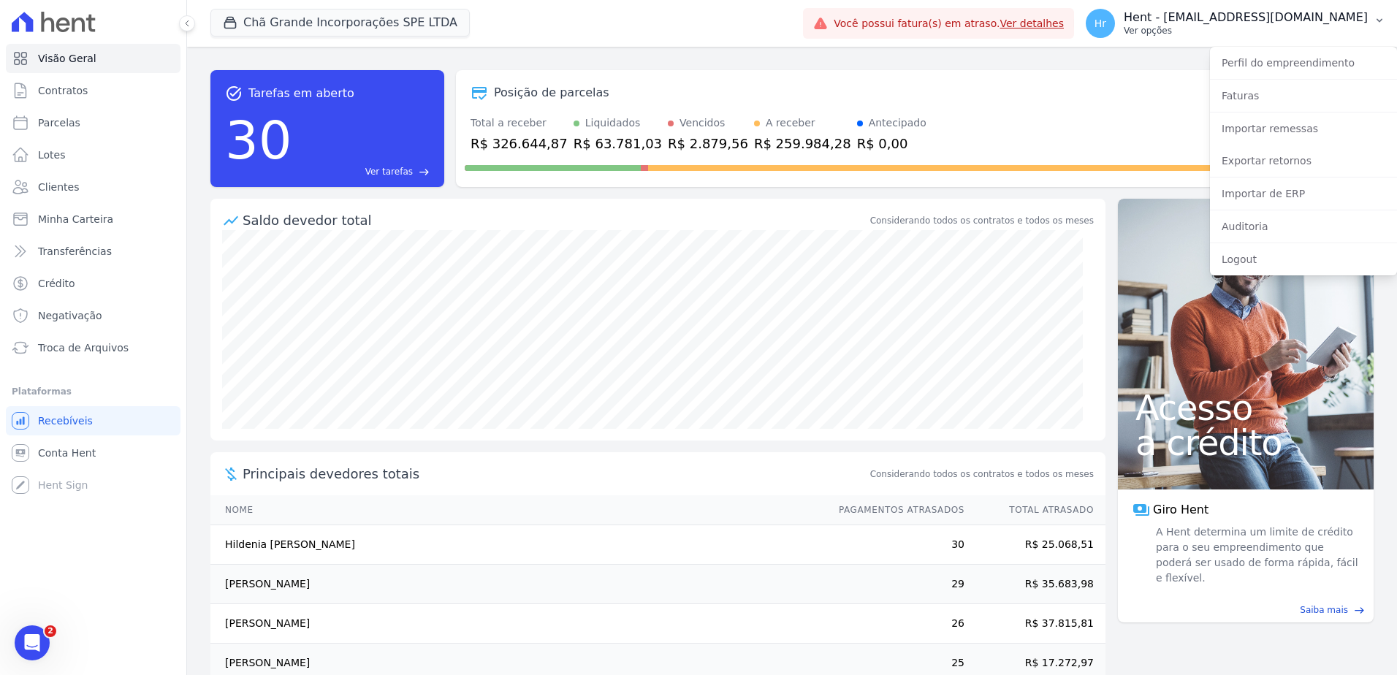
click at [1276, 29] on p "Ver opções" at bounding box center [1246, 31] width 244 height 12
